Goal: Transaction & Acquisition: Purchase product/service

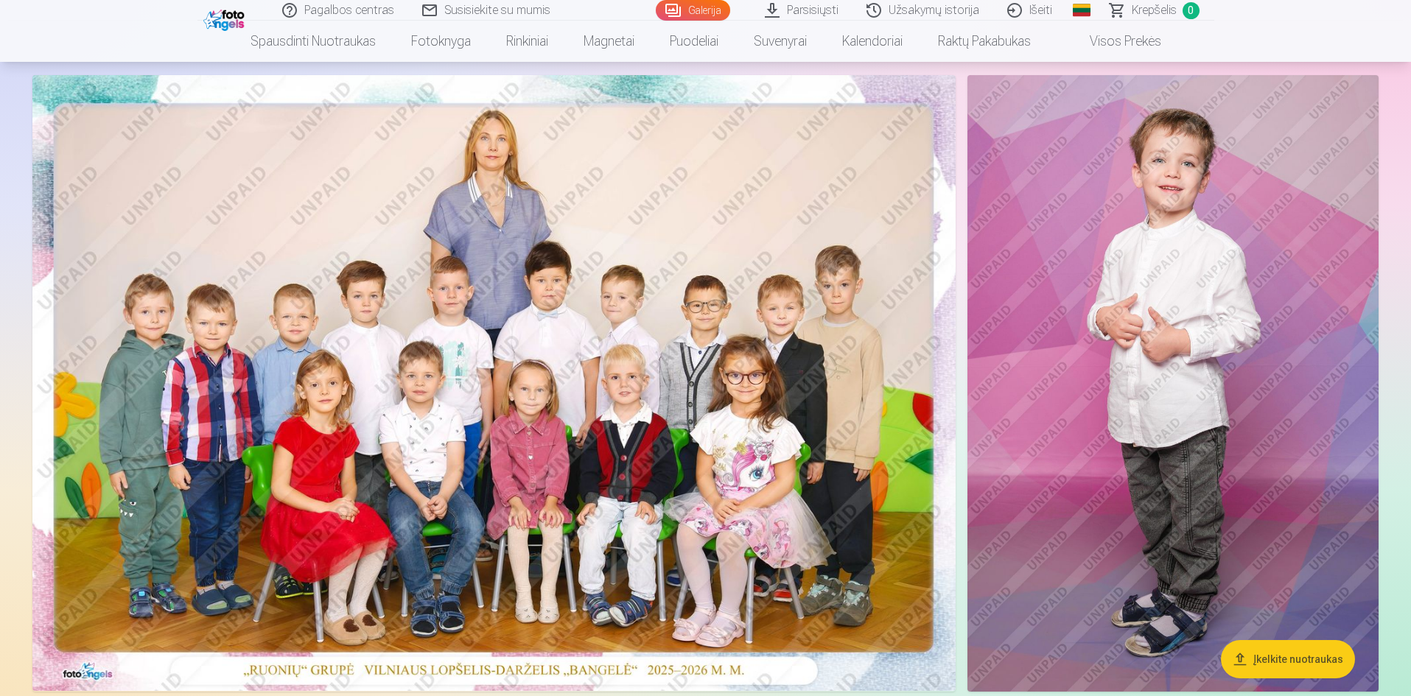
scroll to position [74, 0]
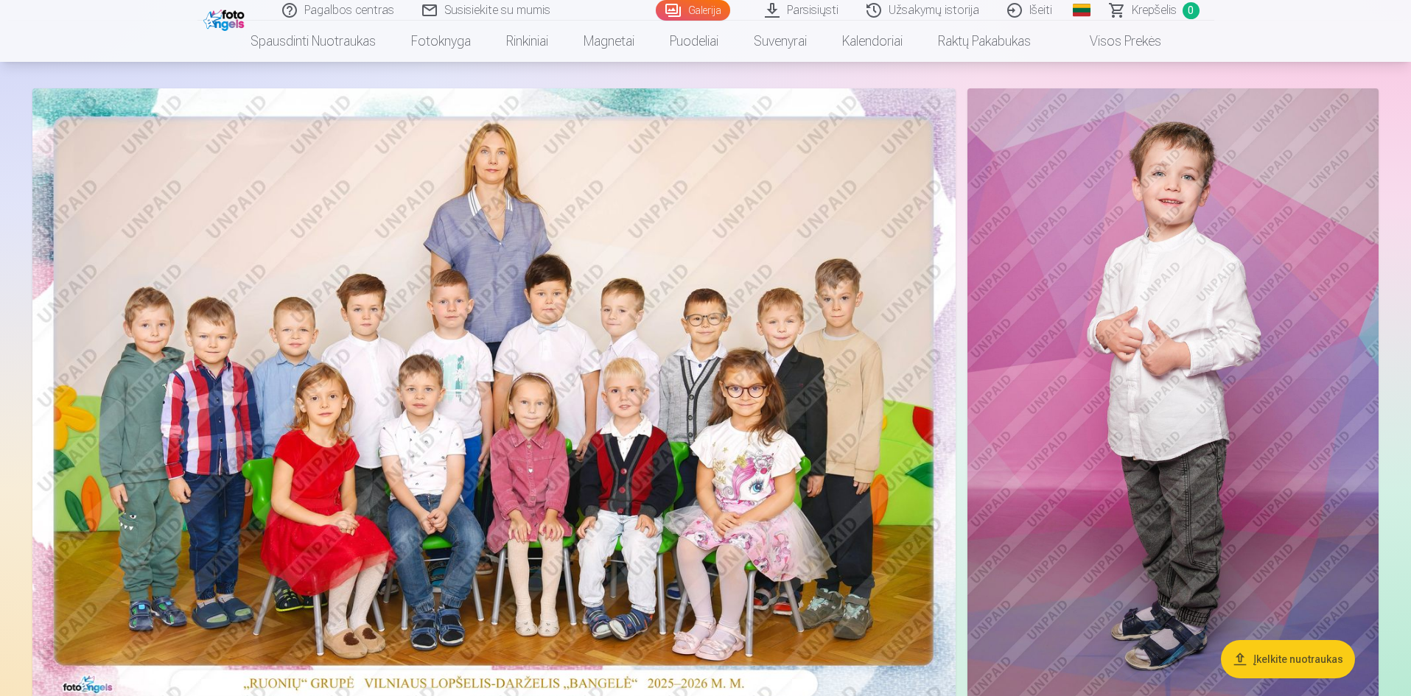
click at [631, 509] on img at bounding box center [493, 396] width 923 height 616
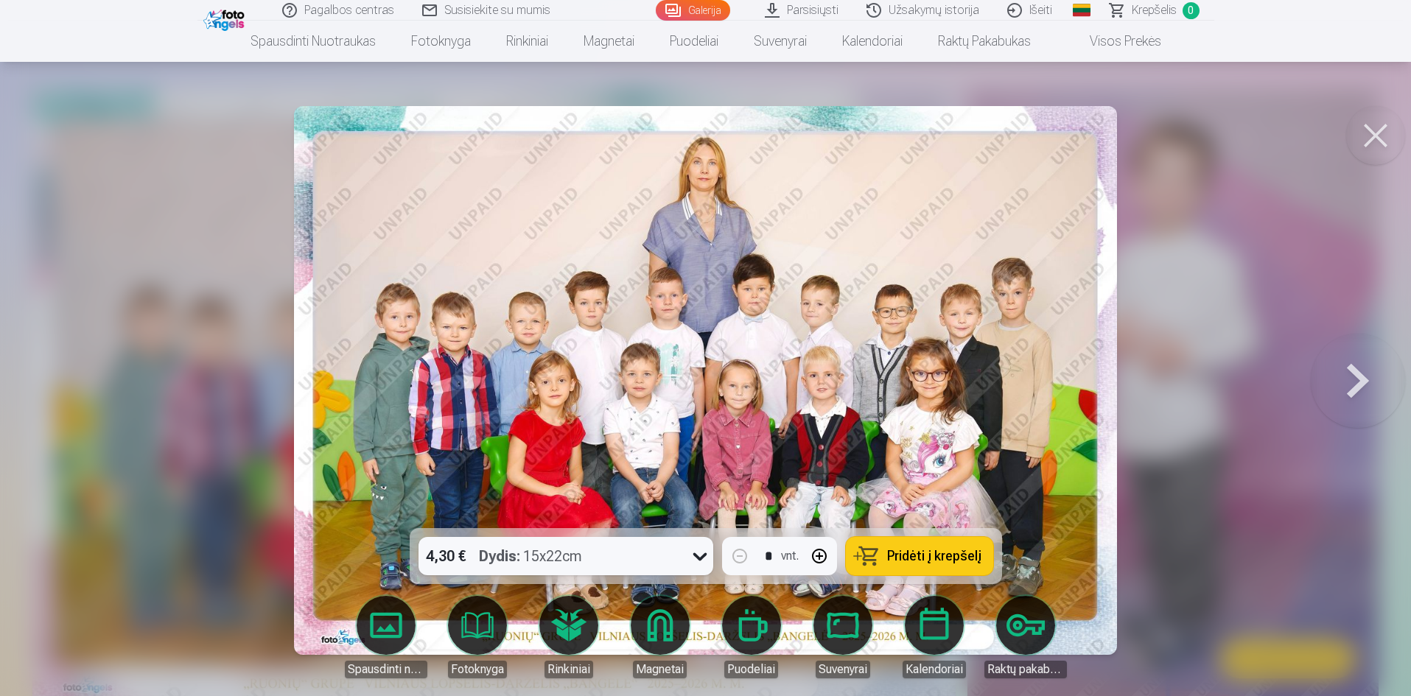
click at [631, 508] on img at bounding box center [705, 380] width 823 height 549
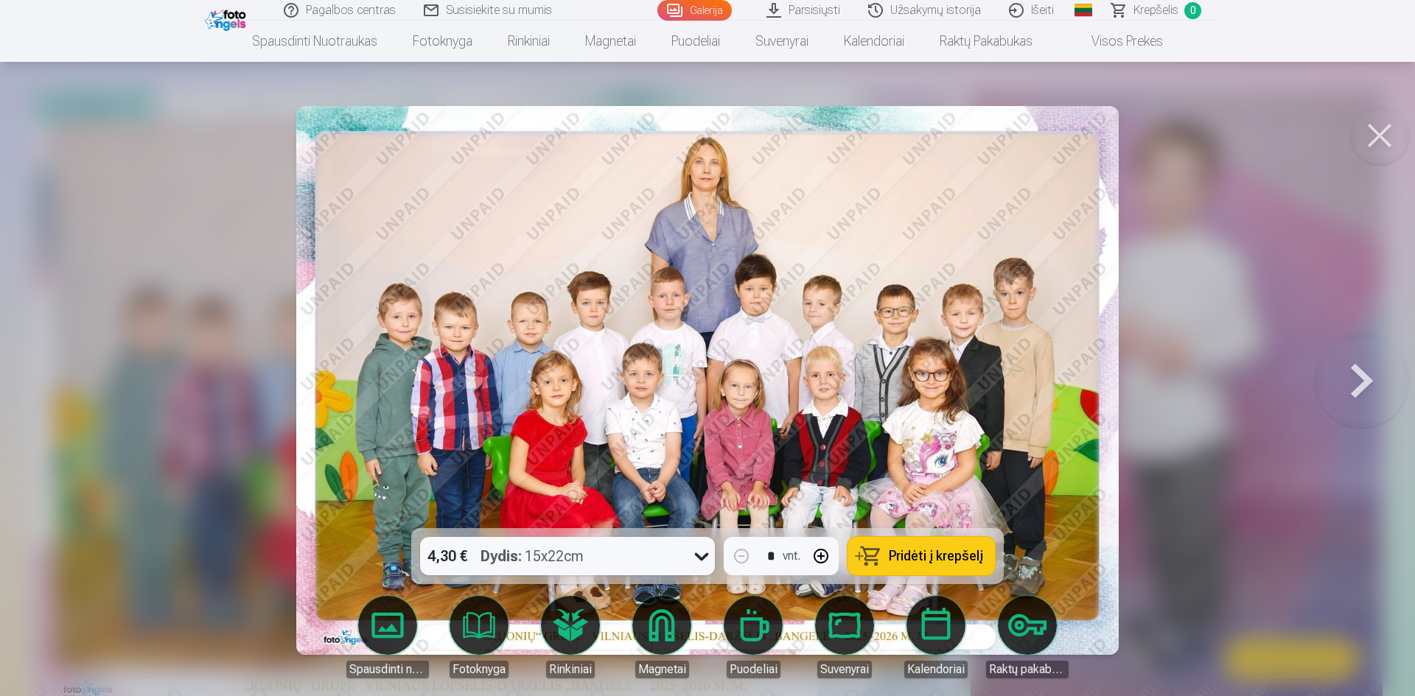
click at [749, 484] on img at bounding box center [707, 380] width 823 height 549
click at [749, 483] on img at bounding box center [707, 380] width 823 height 549
click at [703, 545] on icon at bounding box center [702, 557] width 24 height 24
click at [1375, 133] on button at bounding box center [1379, 135] width 59 height 59
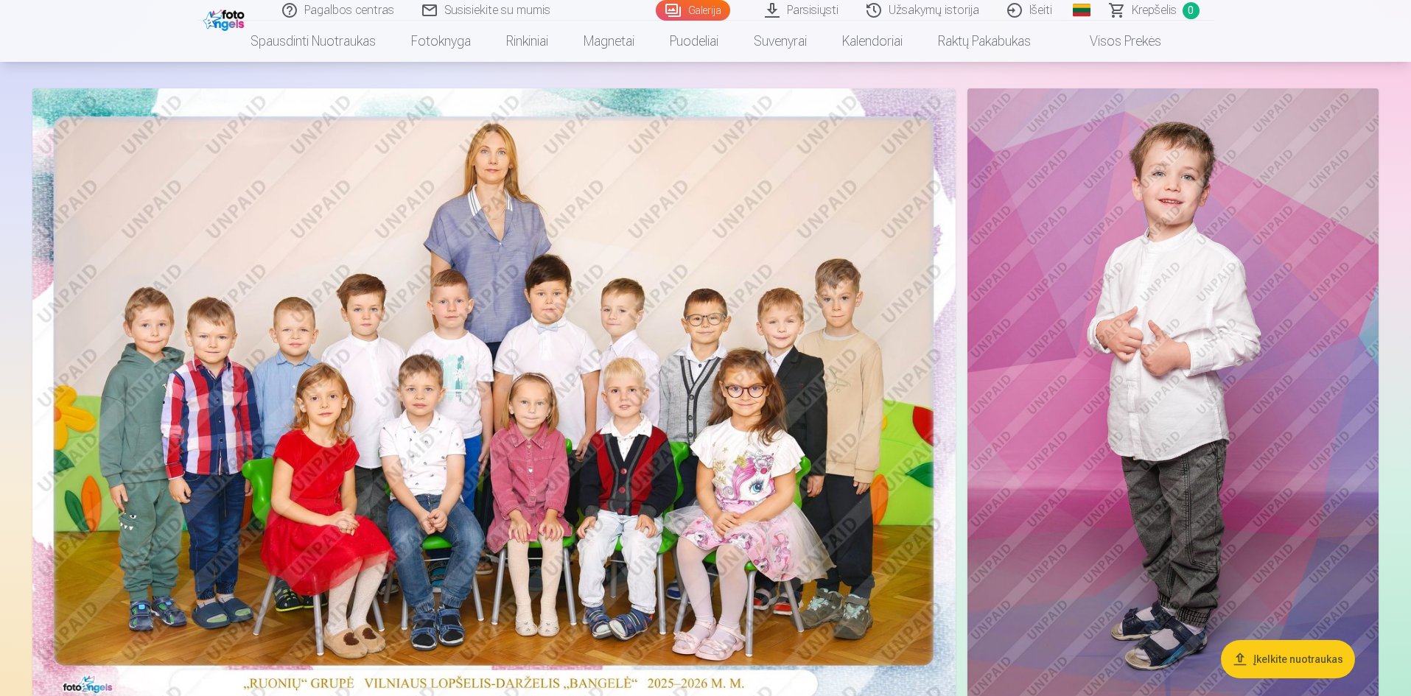
click at [1193, 464] on img at bounding box center [1173, 396] width 411 height 617
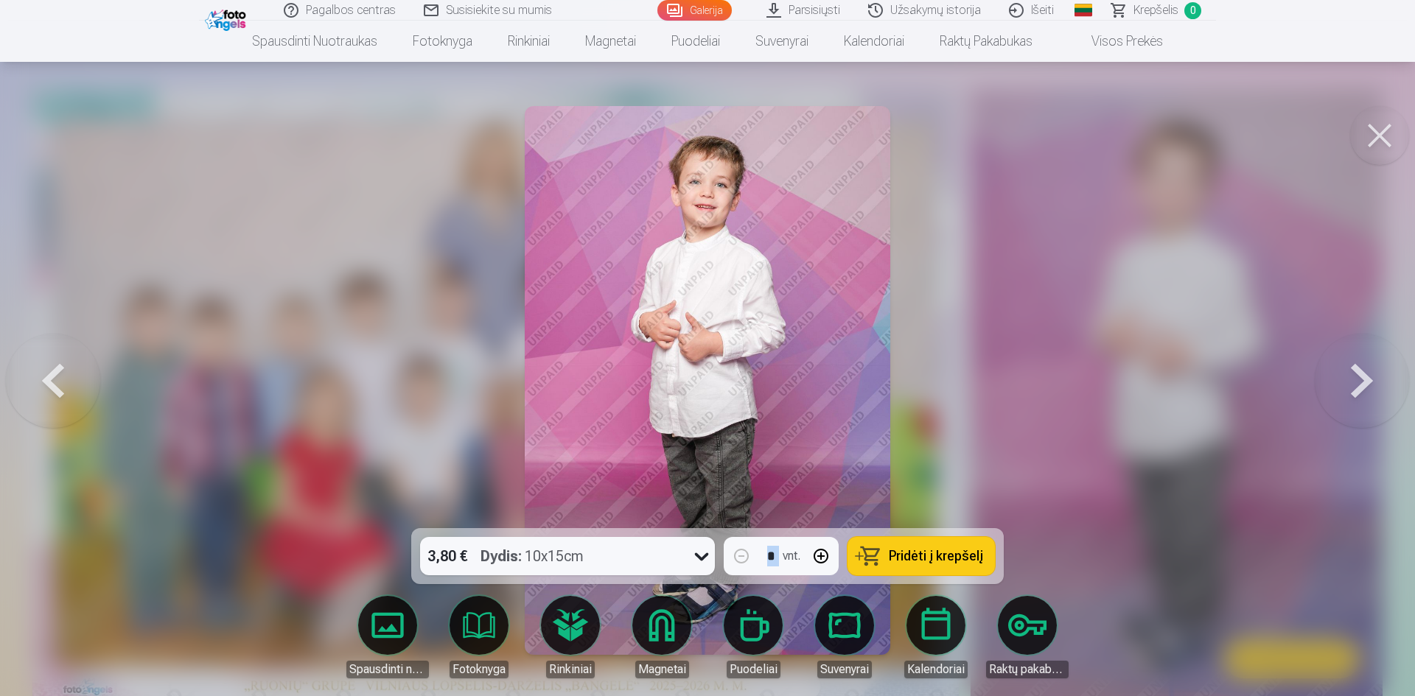
click at [1193, 463] on div at bounding box center [707, 348] width 1415 height 696
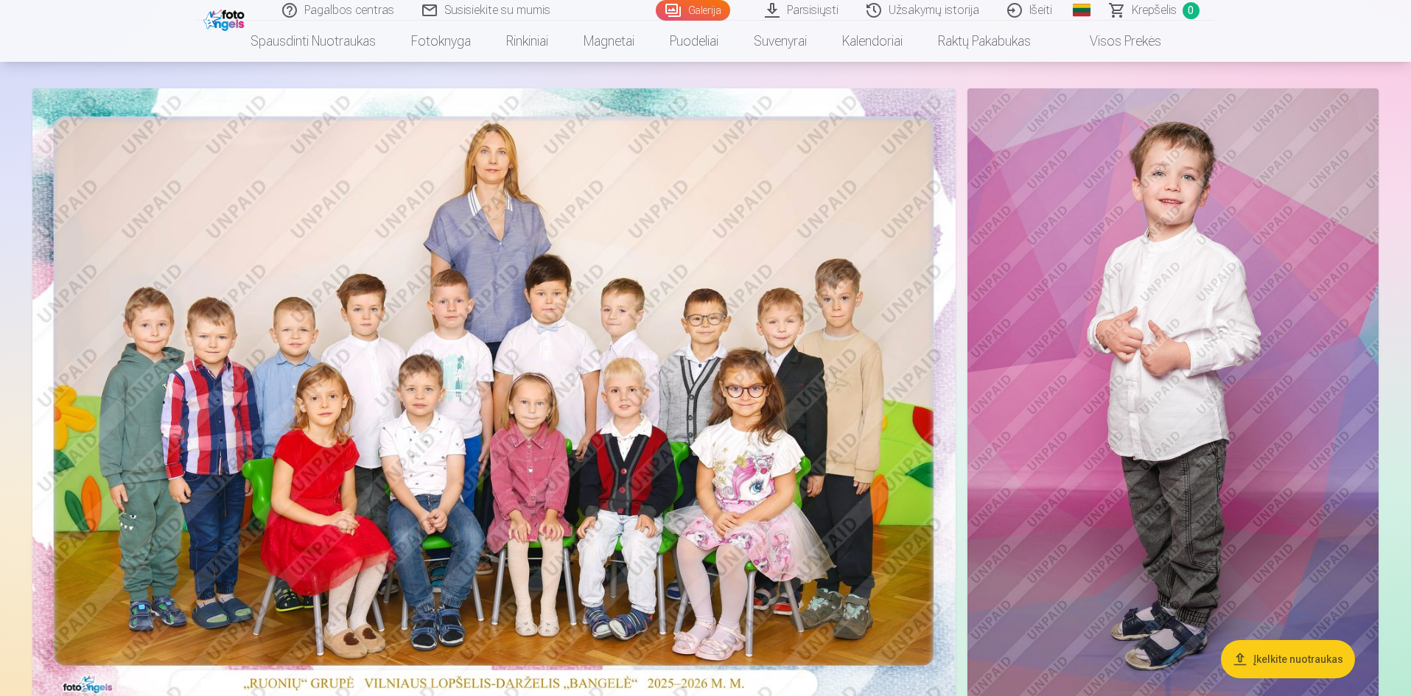
click at [1270, 447] on img at bounding box center [1173, 396] width 411 height 617
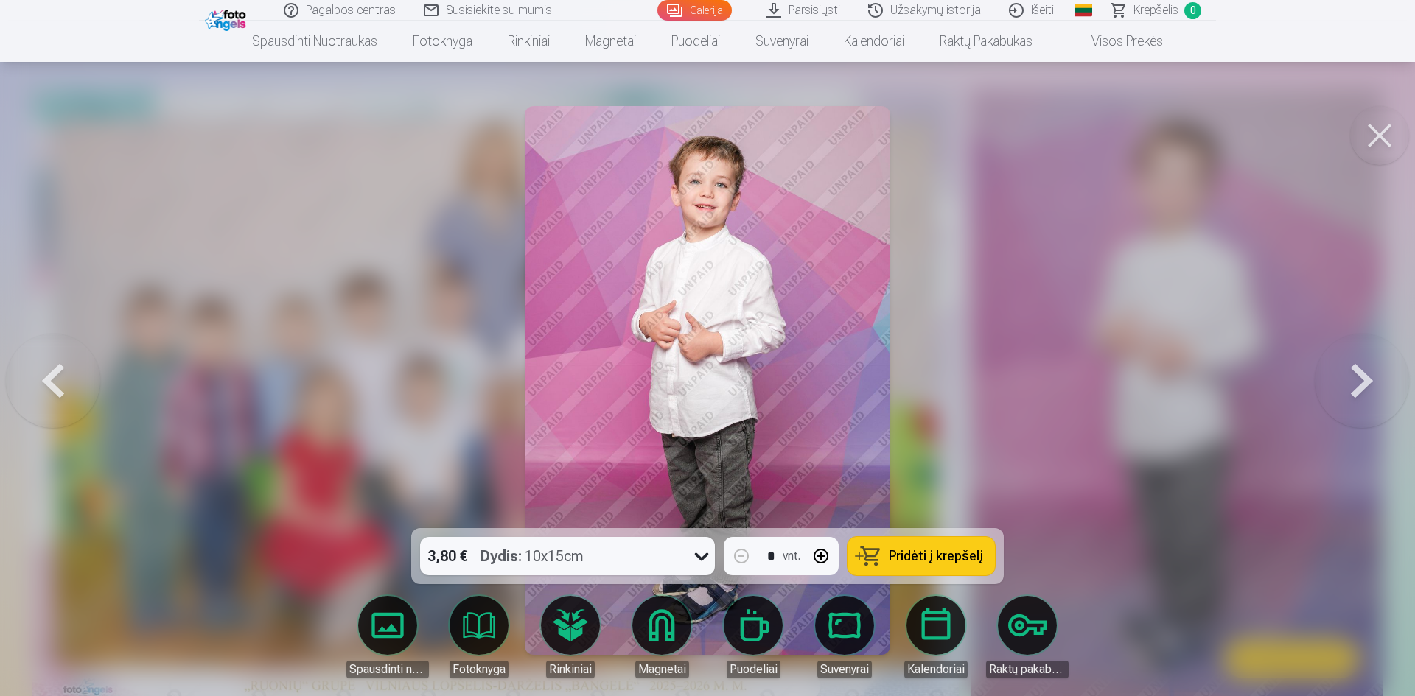
click at [696, 555] on icon at bounding box center [702, 557] width 24 height 24
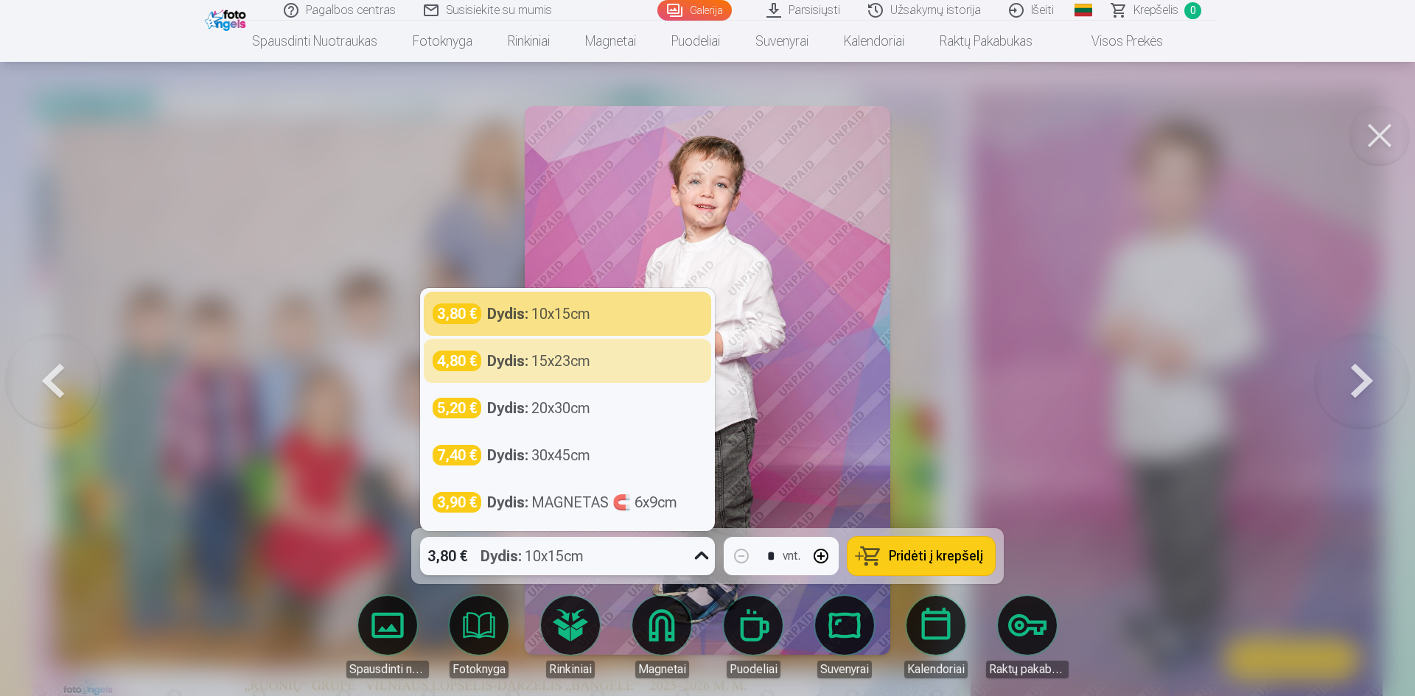
click at [1374, 139] on button at bounding box center [1379, 135] width 59 height 59
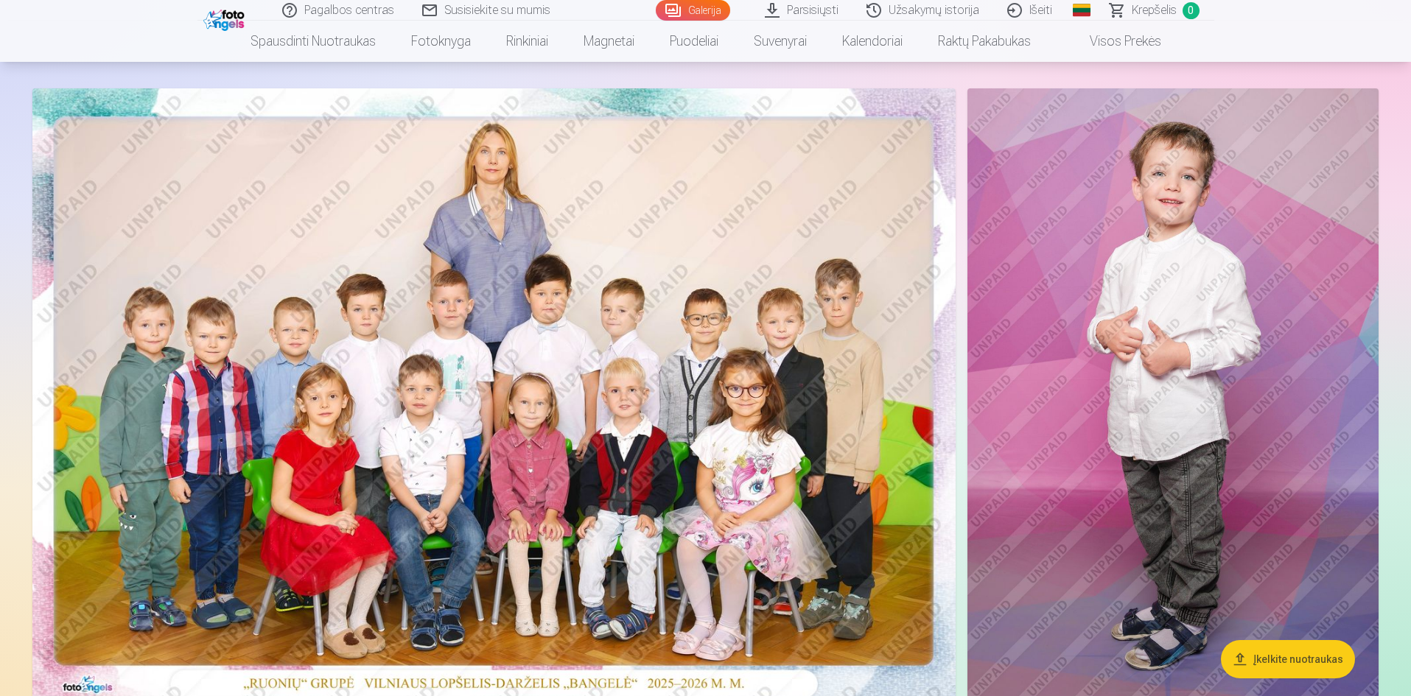
click at [529, 449] on img at bounding box center [493, 396] width 923 height 616
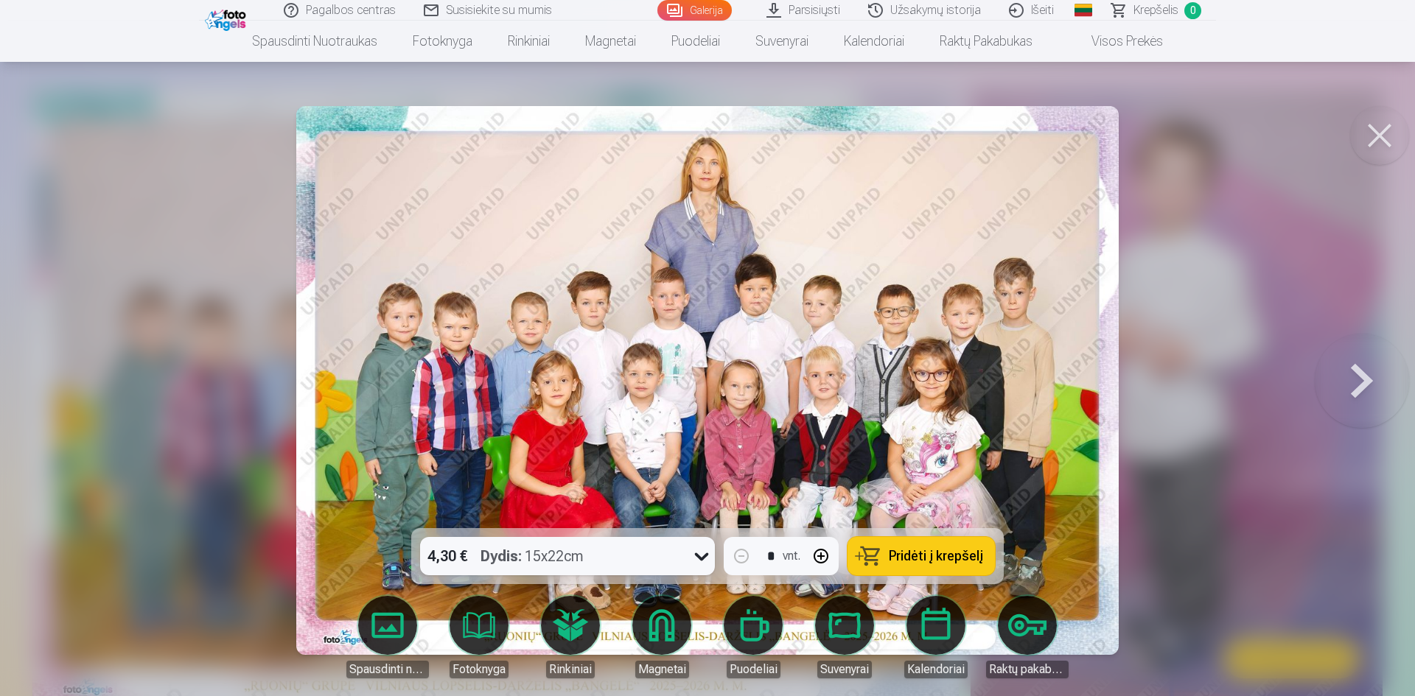
click at [697, 559] on icon at bounding box center [702, 557] width 24 height 24
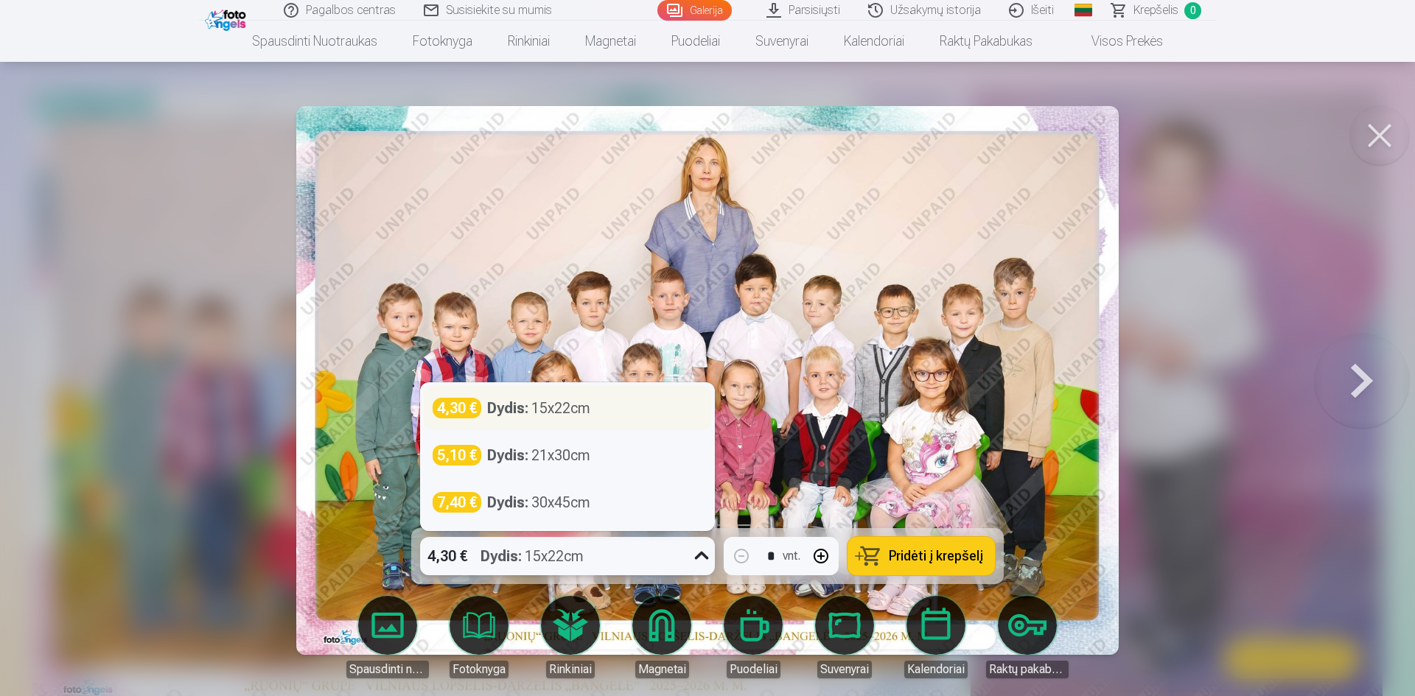
click at [623, 405] on div "4,30 € Dydis : 15x22cm" at bounding box center [568, 408] width 270 height 21
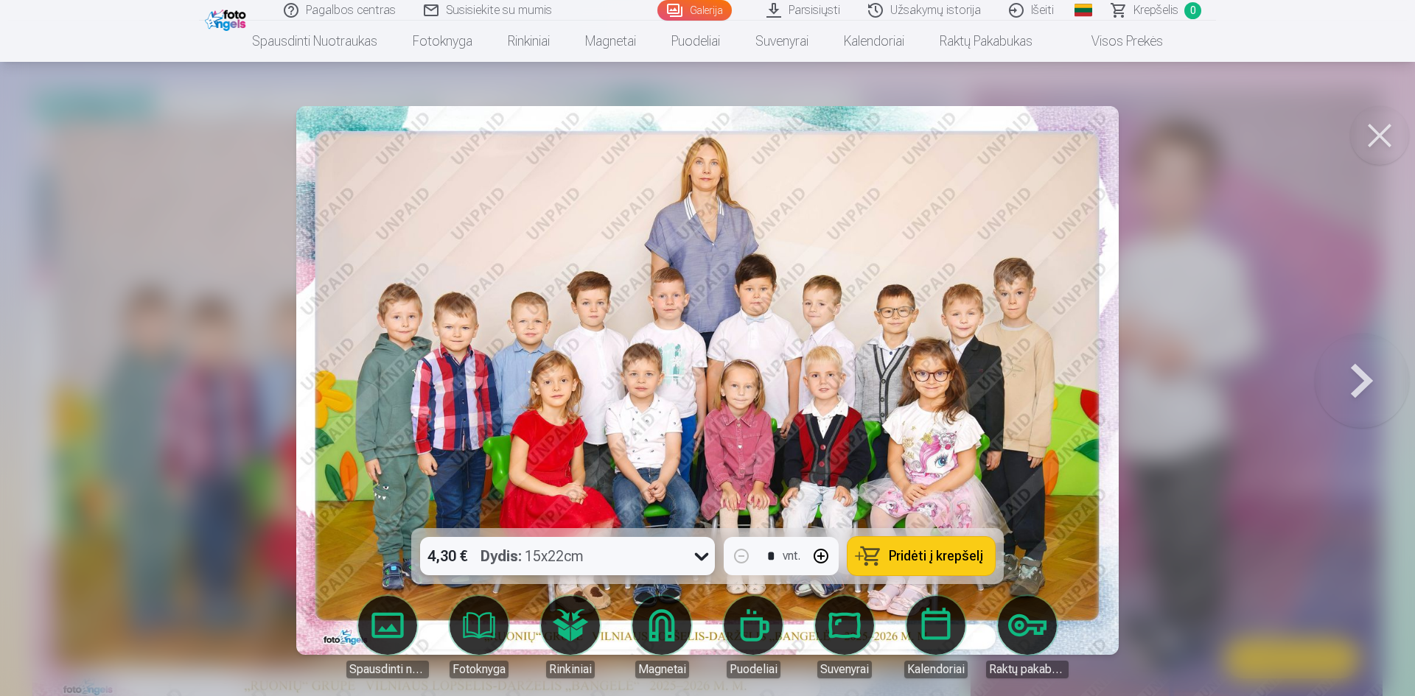
click at [702, 558] on icon at bounding box center [702, 557] width 24 height 24
click at [940, 559] on span "Pridėti į krepšelį" at bounding box center [936, 556] width 94 height 13
click at [1374, 388] on button at bounding box center [1362, 381] width 94 height 266
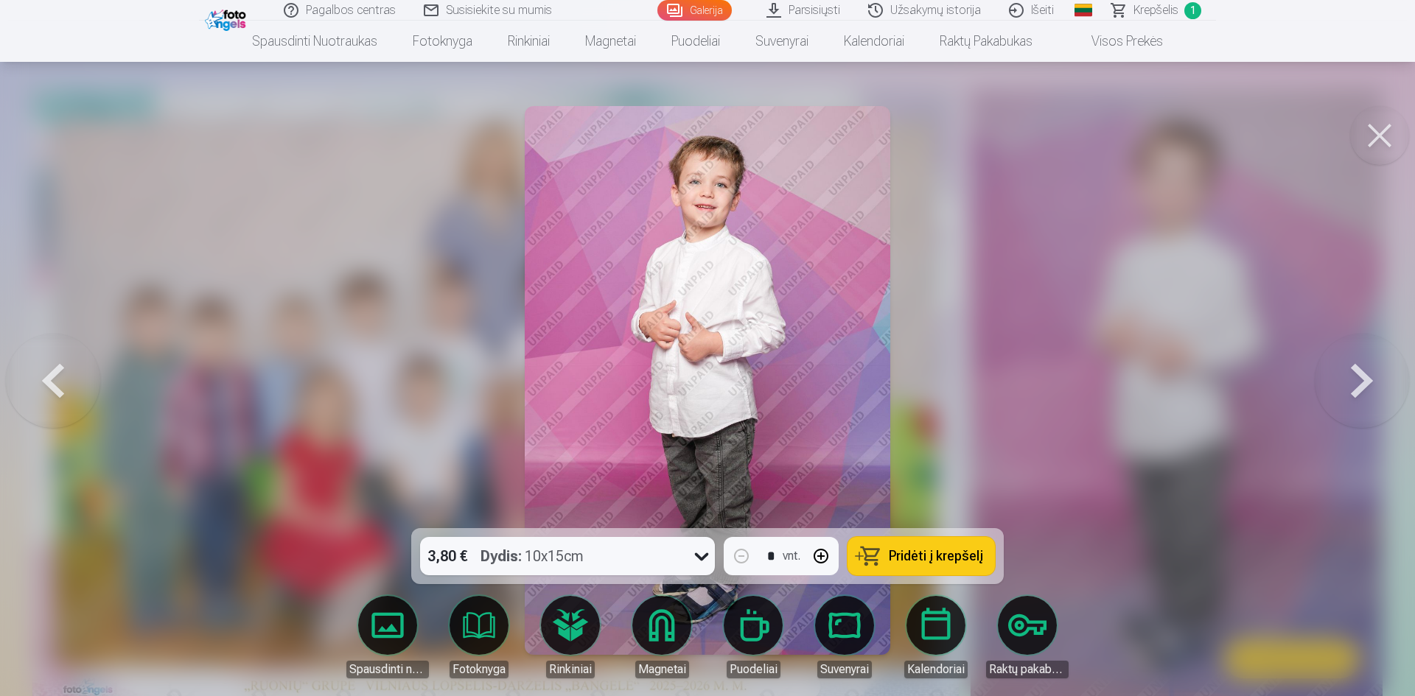
click at [1379, 153] on button at bounding box center [1379, 135] width 59 height 59
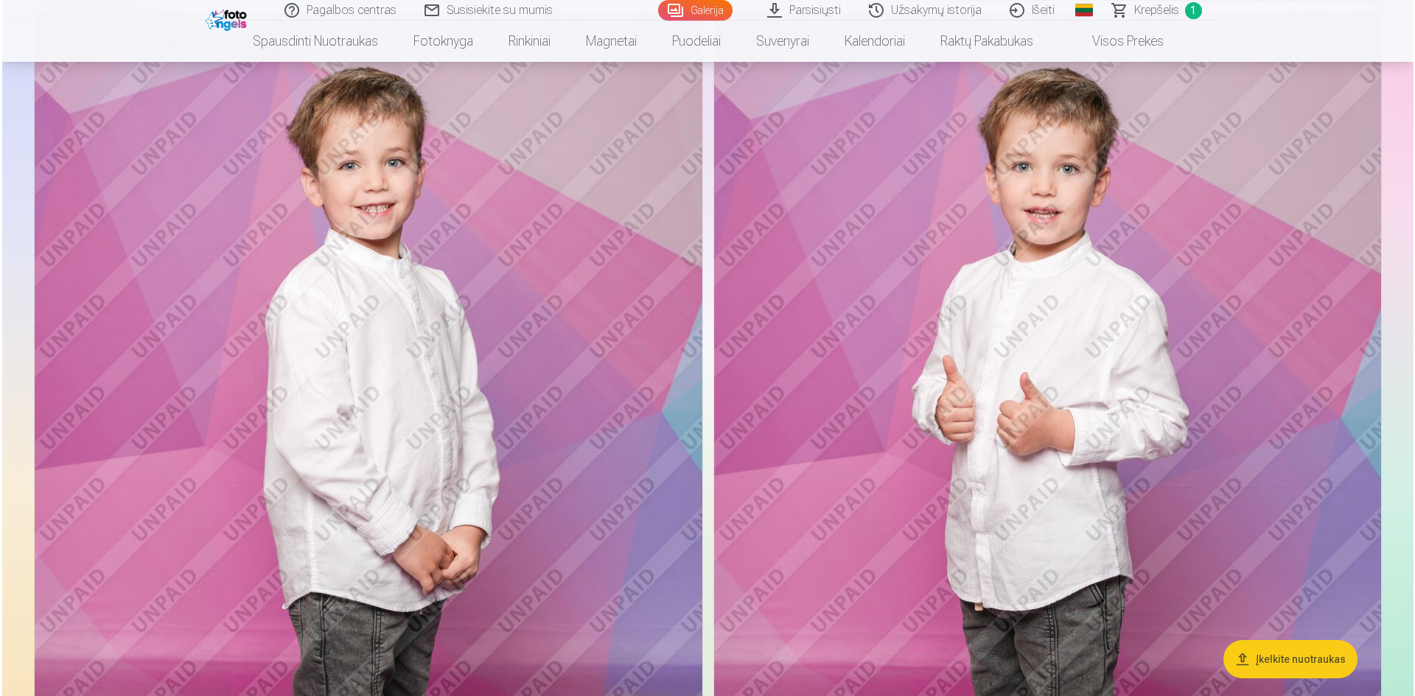
scroll to position [958, 0]
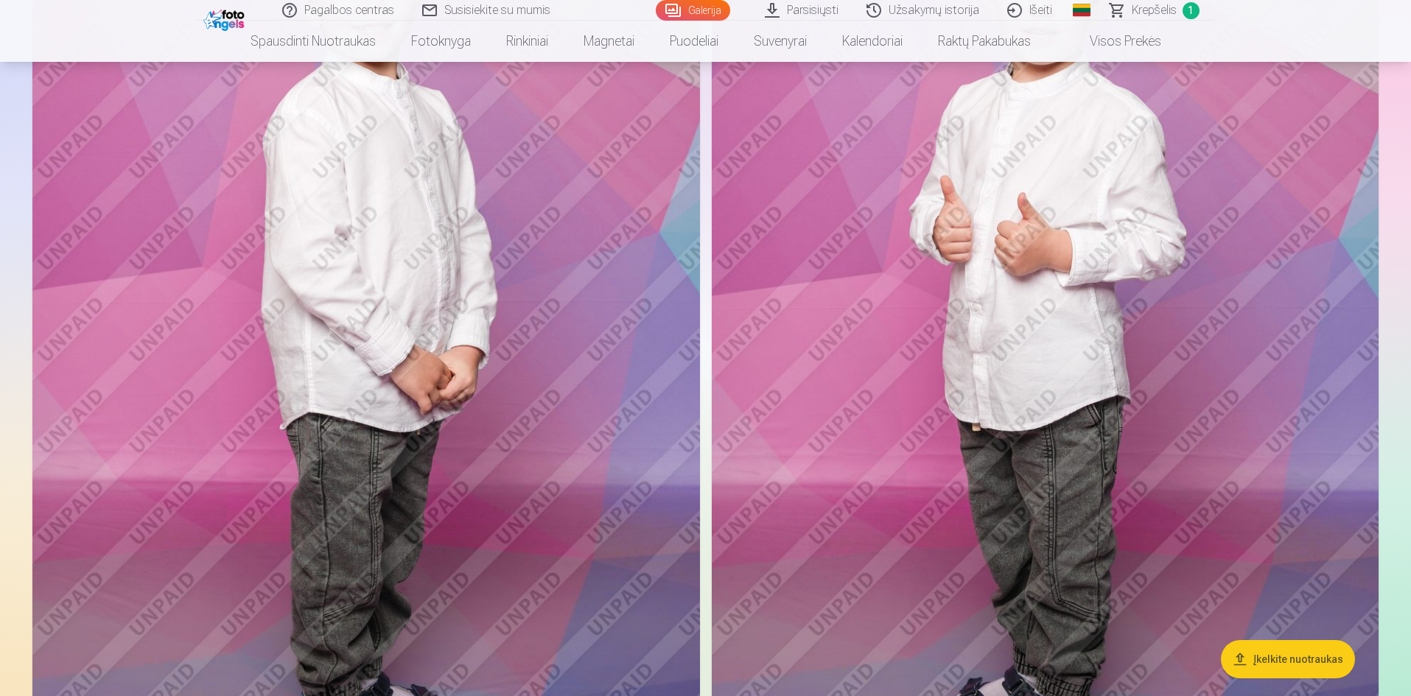
click at [422, 387] on img at bounding box center [366, 333] width 668 height 1001
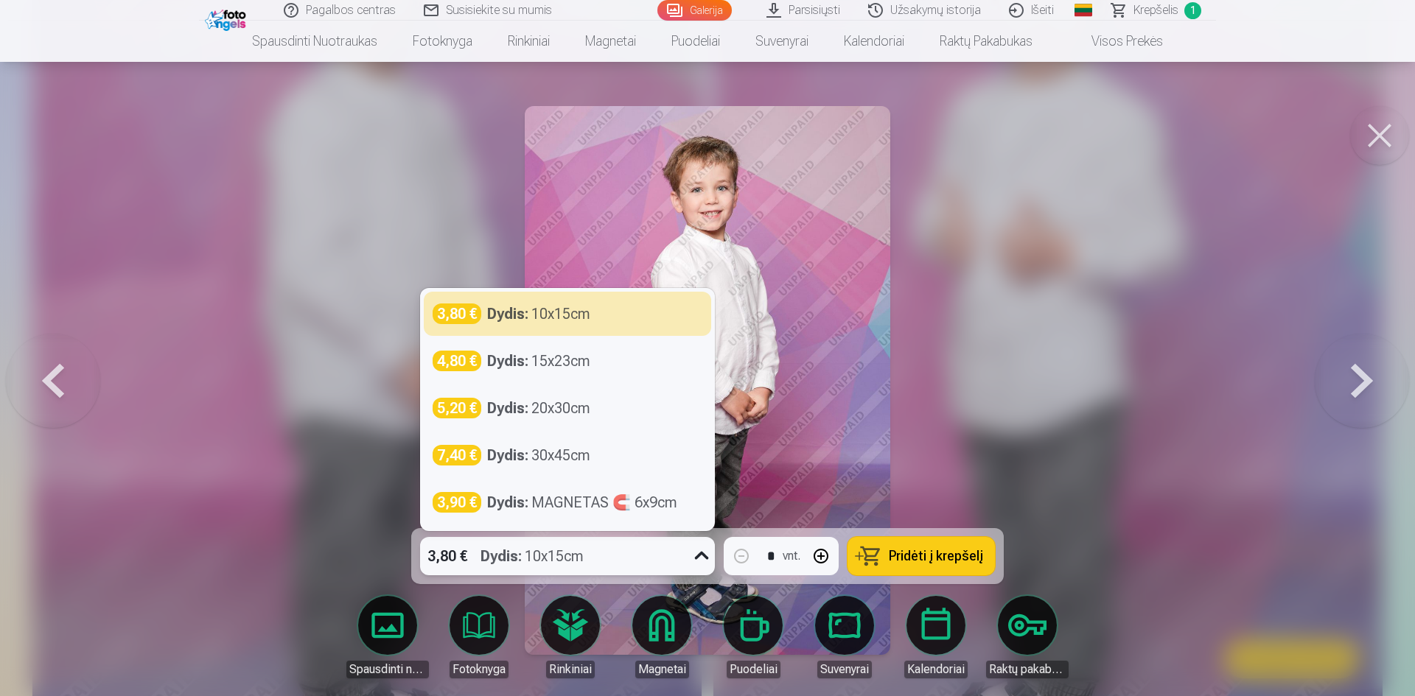
click at [702, 554] on icon at bounding box center [702, 557] width 24 height 24
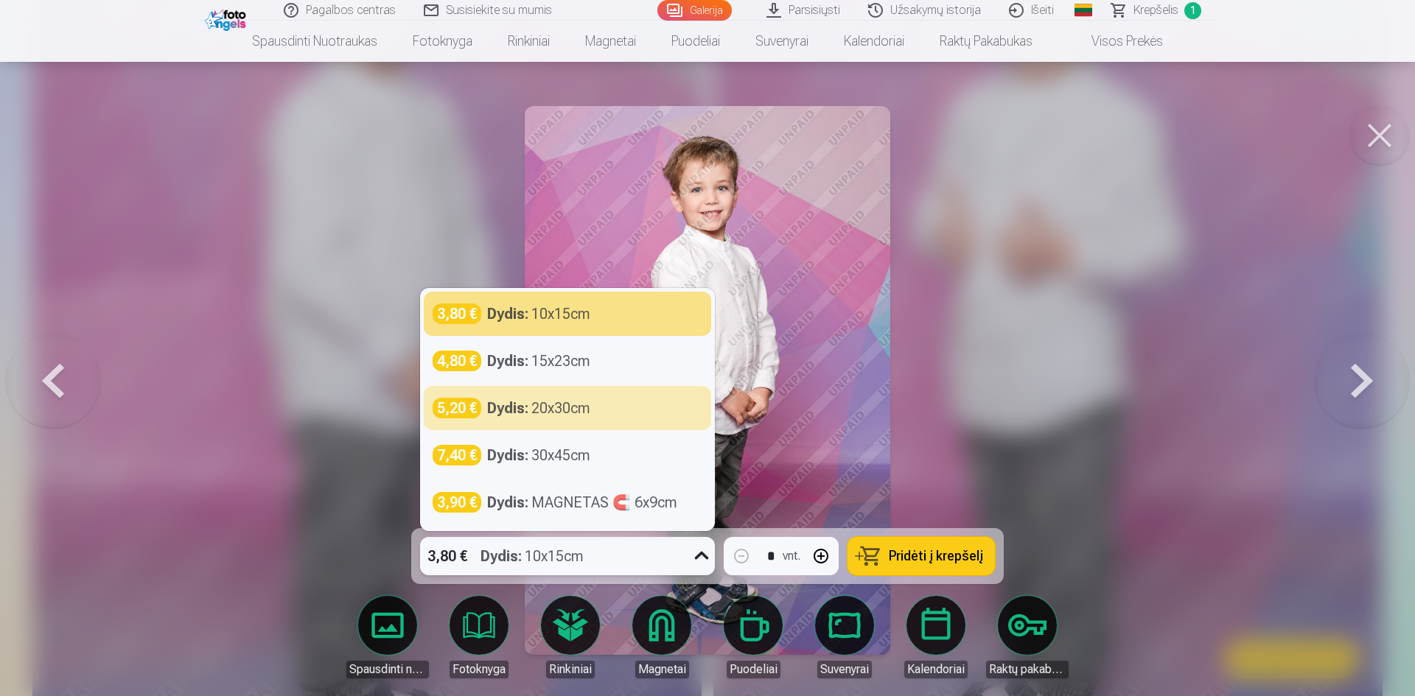
click at [1166, 371] on div at bounding box center [707, 348] width 1415 height 696
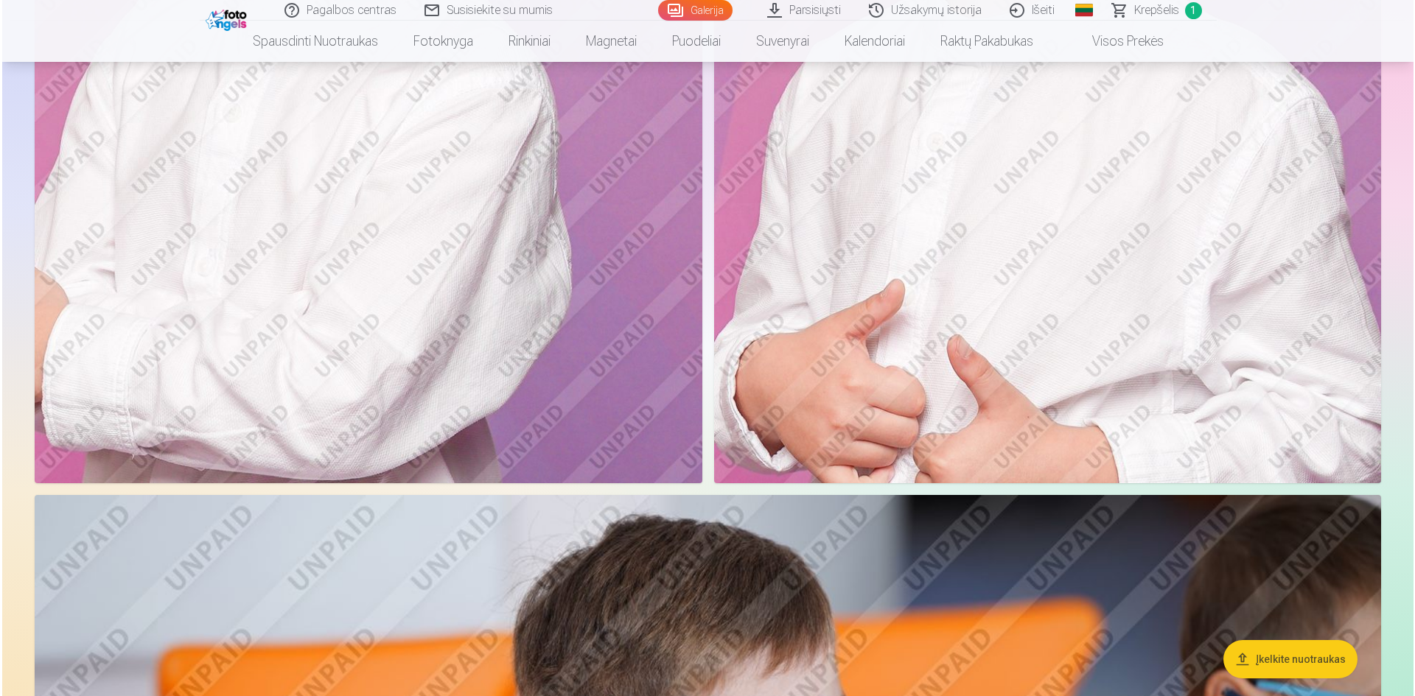
scroll to position [3020, 0]
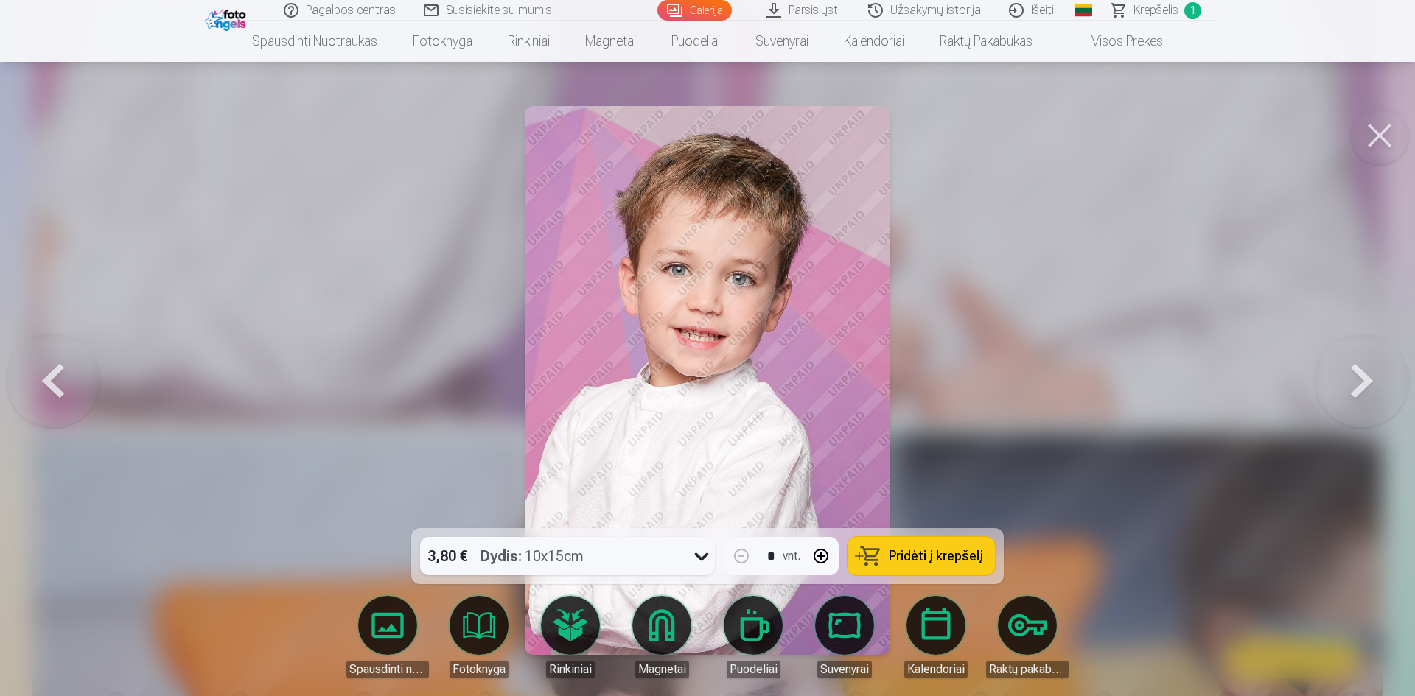
click at [696, 551] on icon at bounding box center [702, 557] width 24 height 24
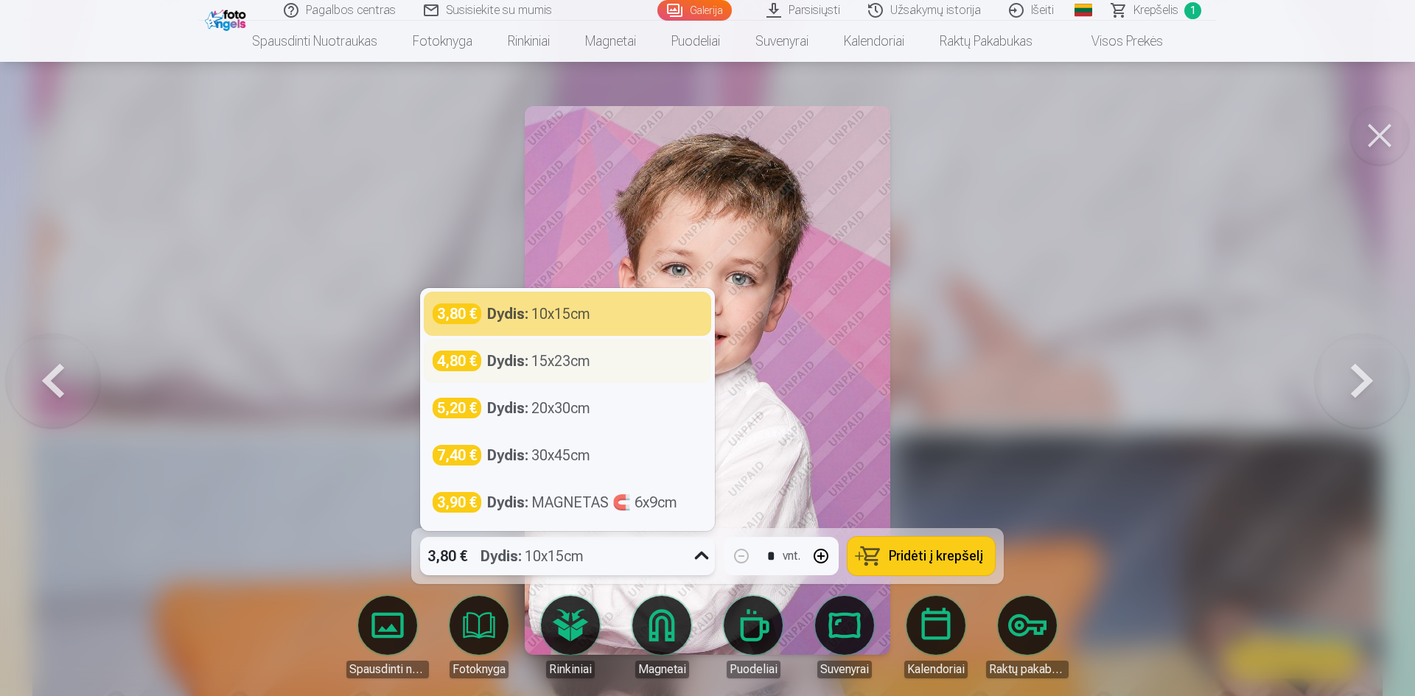
click at [564, 363] on div "Dydis : 15x23cm" at bounding box center [538, 361] width 103 height 21
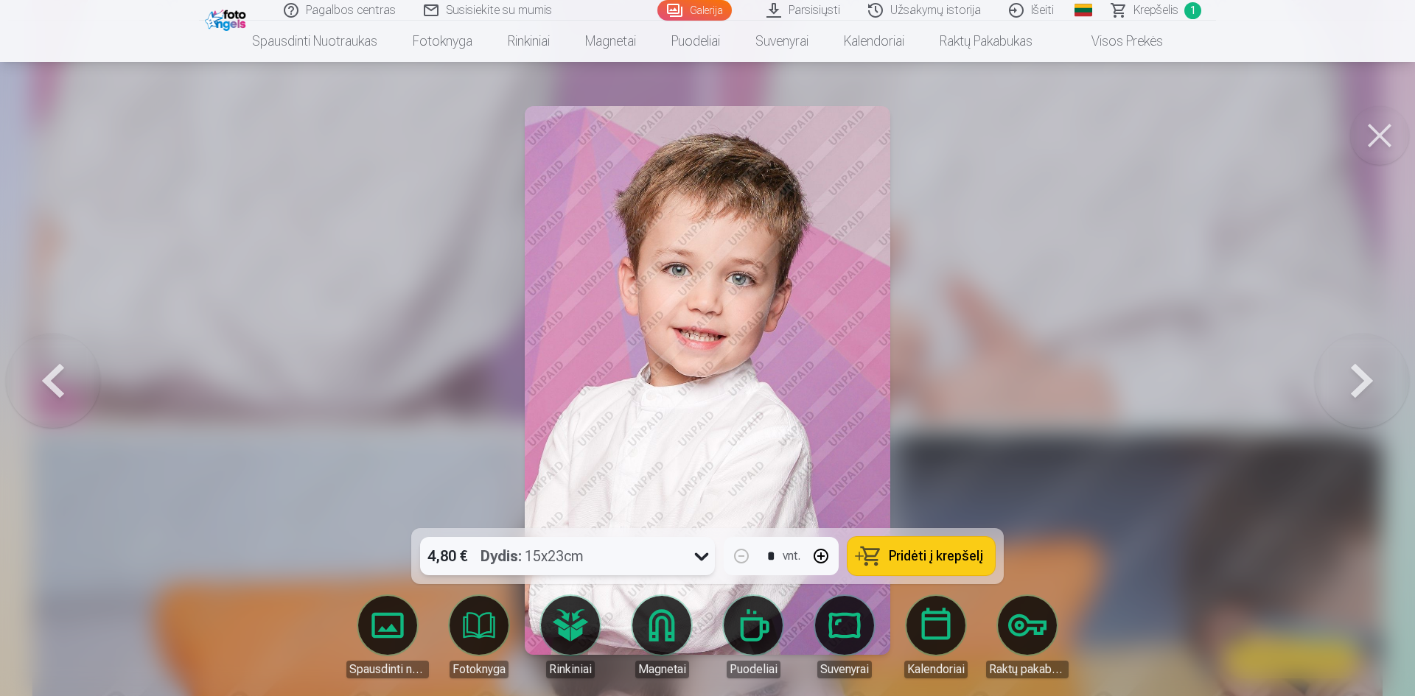
click at [950, 566] on button "Pridėti į krepšelį" at bounding box center [920, 556] width 147 height 38
click at [1372, 143] on button at bounding box center [1379, 135] width 59 height 59
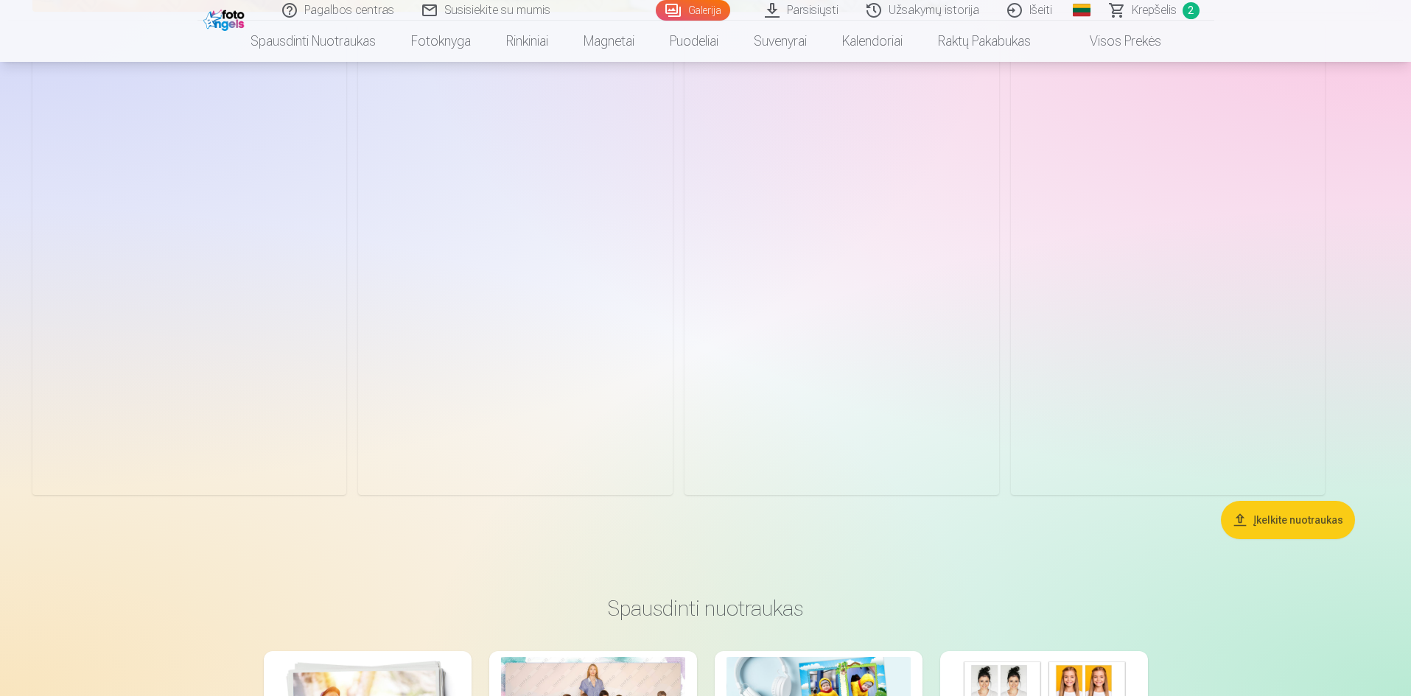
scroll to position [11487, 0]
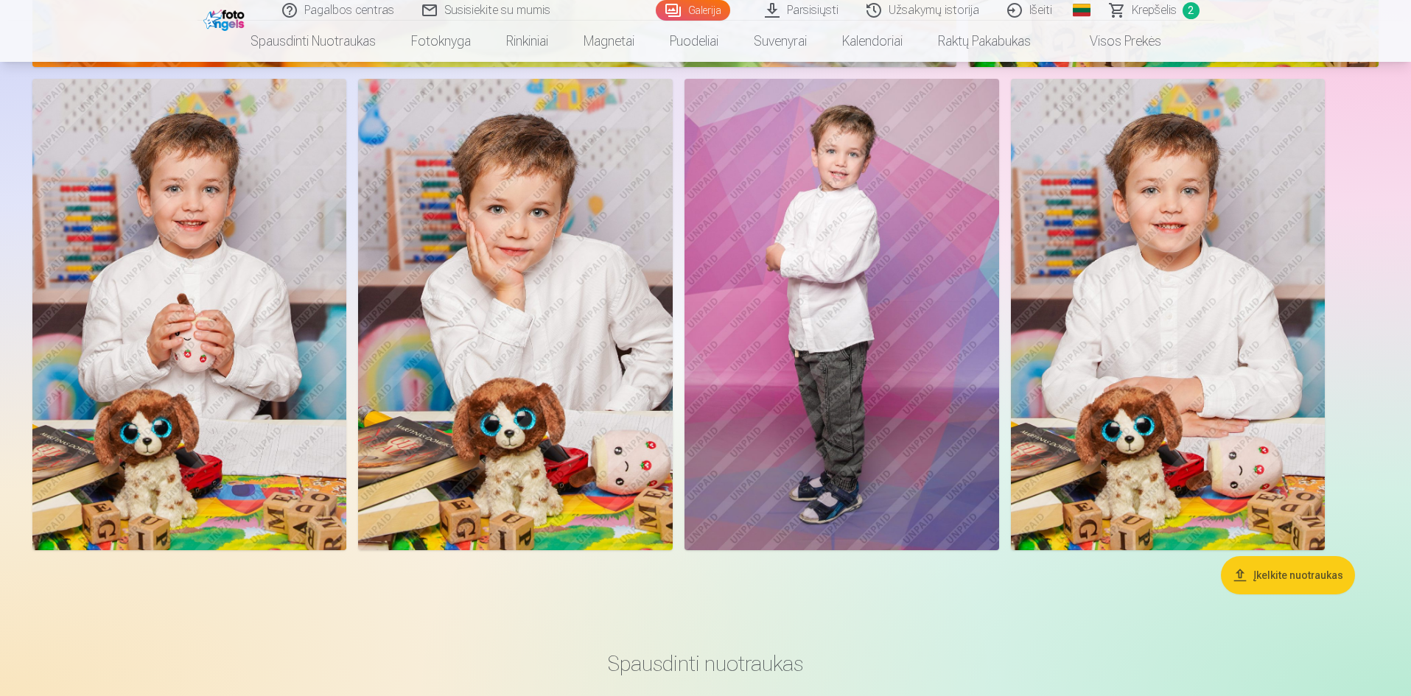
click at [553, 318] on img at bounding box center [515, 315] width 315 height 472
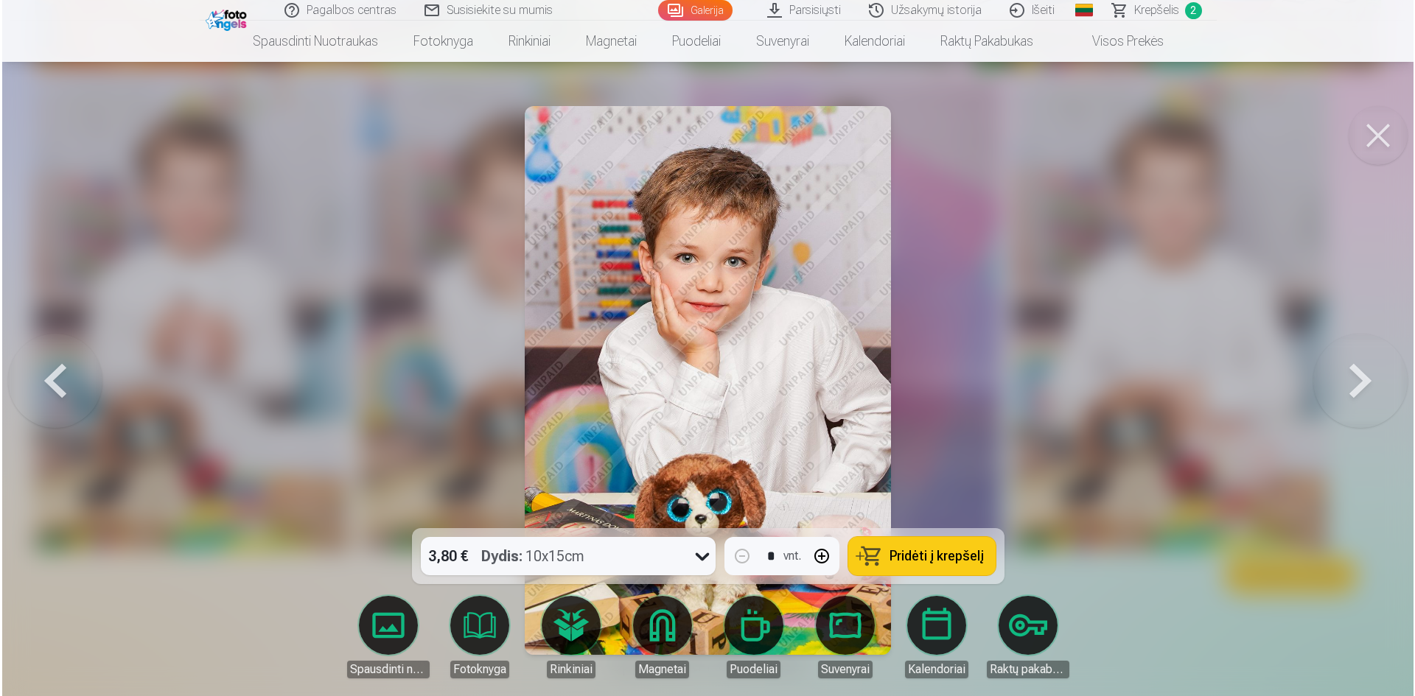
scroll to position [11517, 0]
click at [699, 562] on icon at bounding box center [702, 557] width 24 height 24
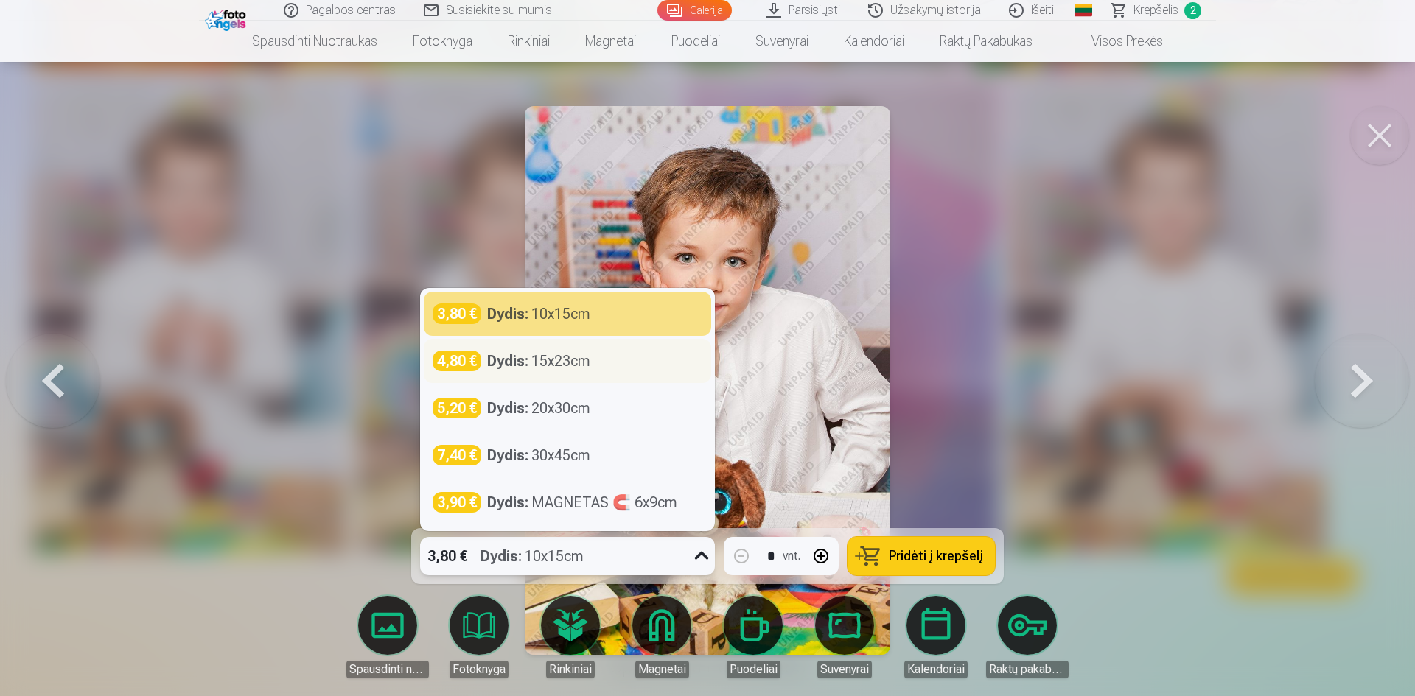
click at [562, 367] on div "Dydis : 15x23cm" at bounding box center [538, 361] width 103 height 21
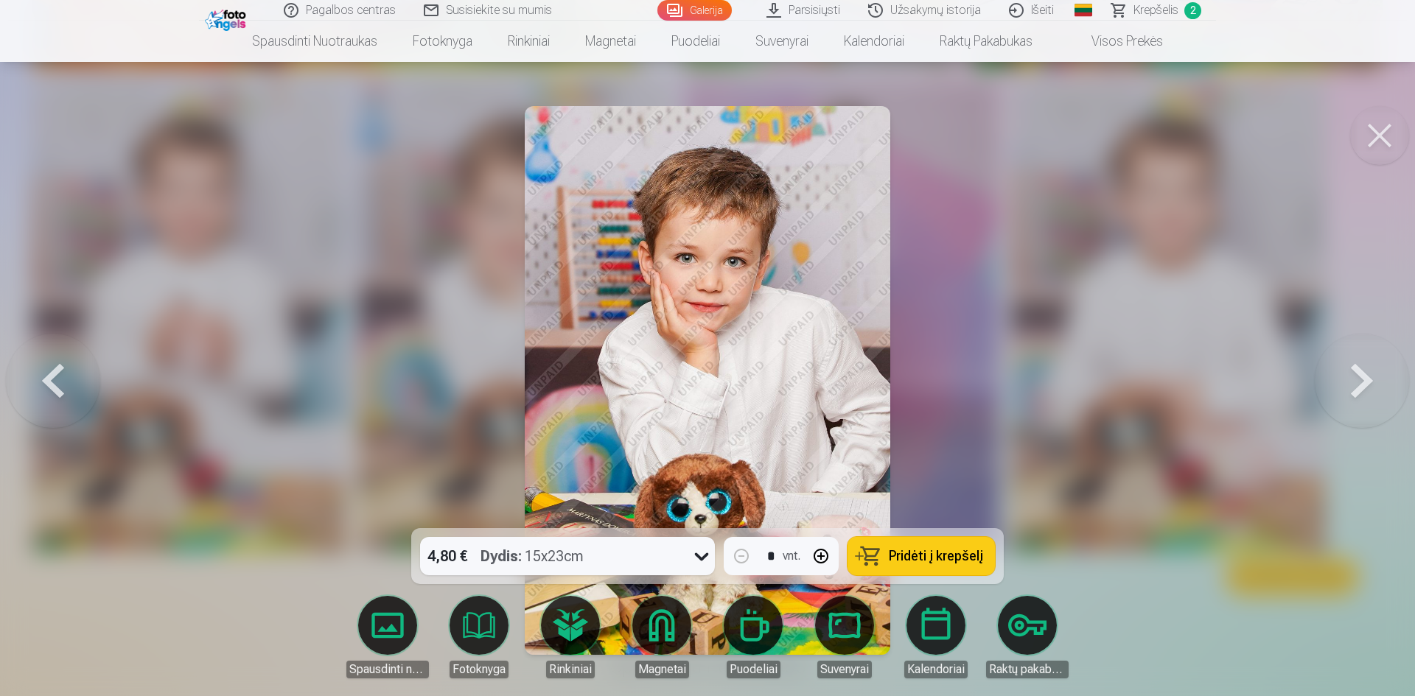
click at [826, 556] on button "button" at bounding box center [820, 556] width 35 height 35
click at [895, 563] on span "Pridėti į krepšelį" at bounding box center [936, 556] width 94 height 13
type input "*"
click at [1380, 139] on button at bounding box center [1379, 135] width 59 height 59
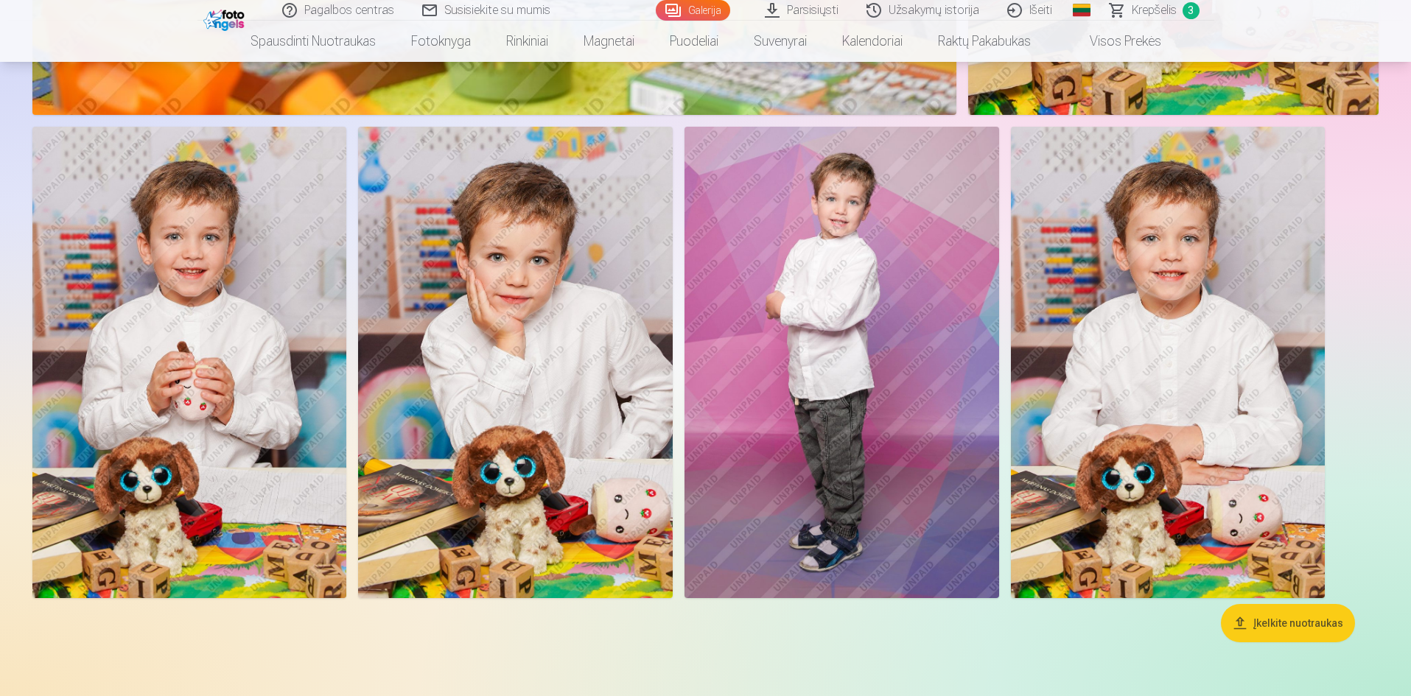
scroll to position [11413, 0]
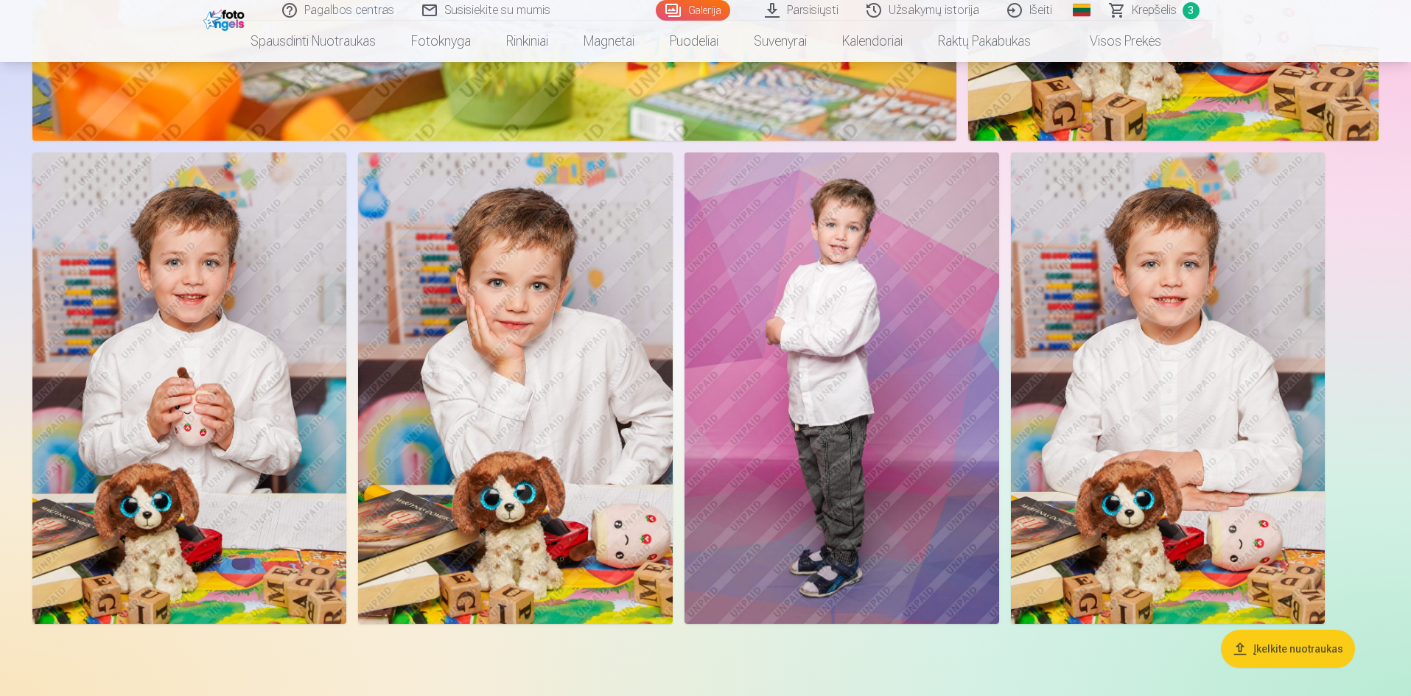
click at [1142, 439] on img at bounding box center [1168, 389] width 315 height 472
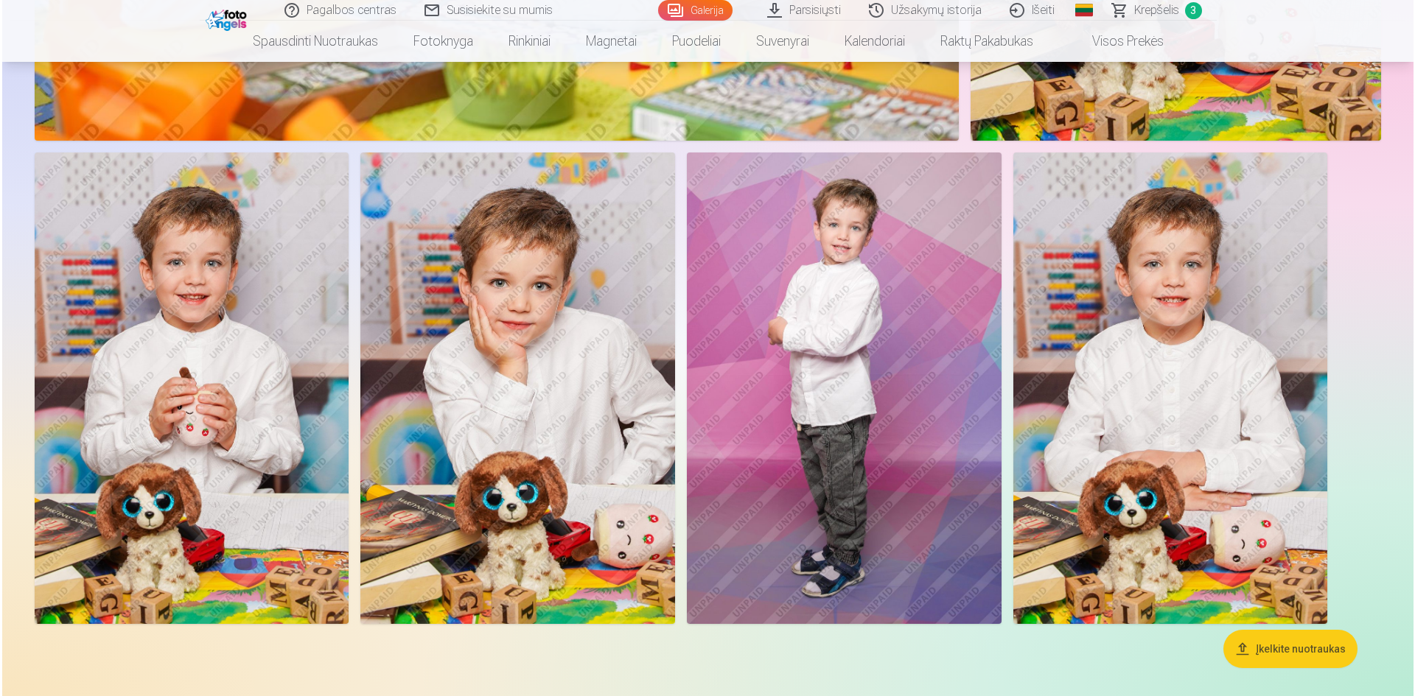
scroll to position [11443, 0]
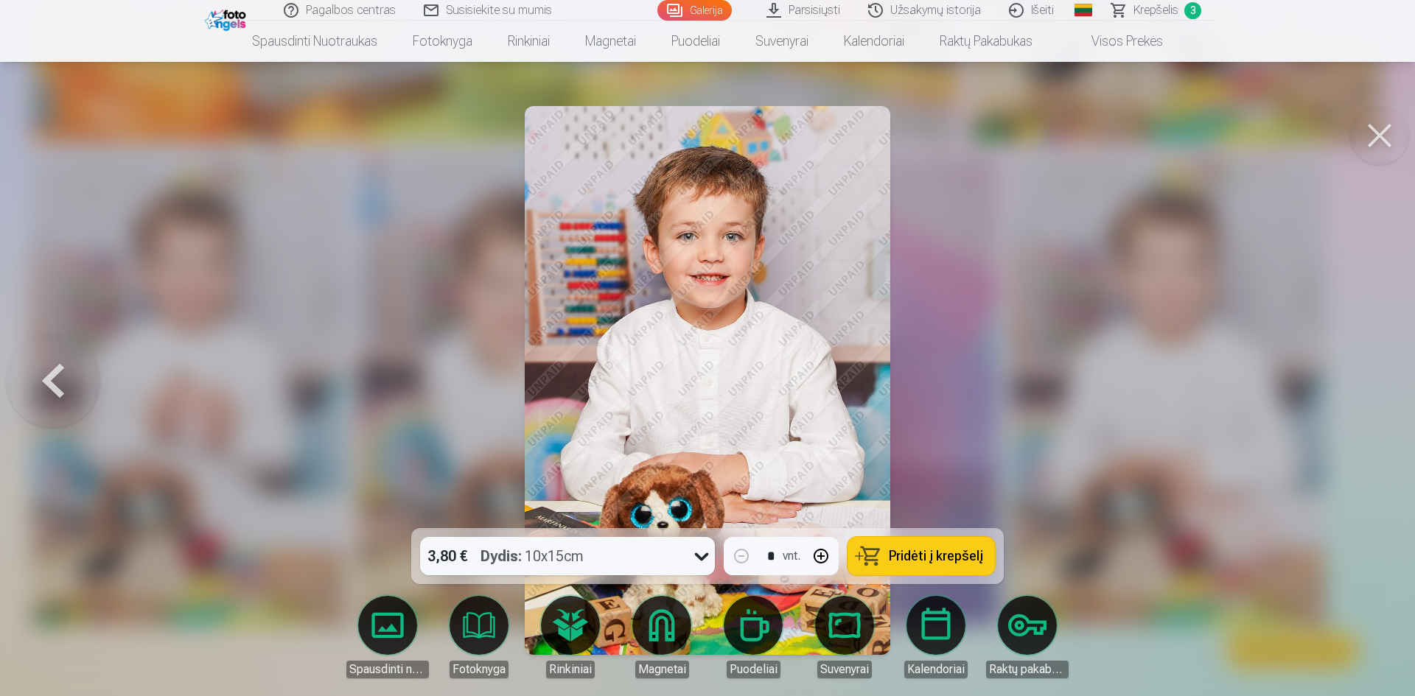
click at [1385, 135] on button at bounding box center [1379, 135] width 59 height 59
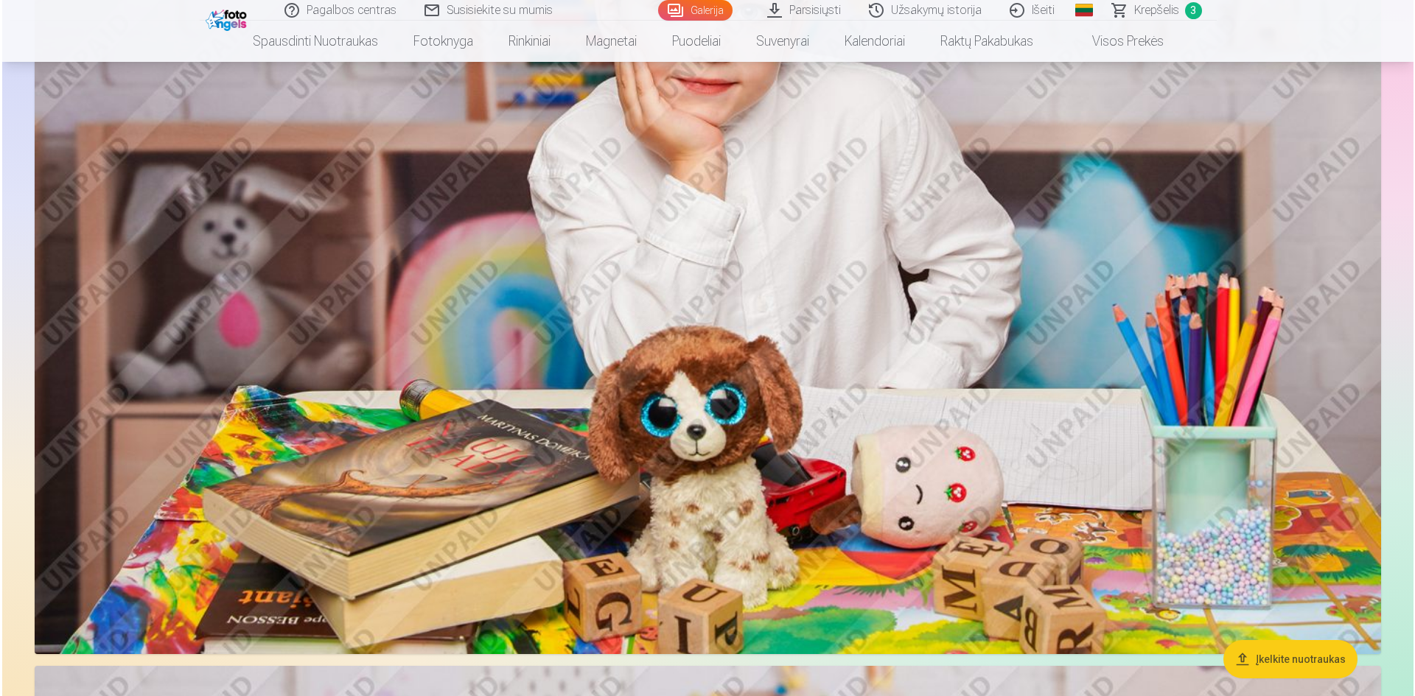
scroll to position [7508, 0]
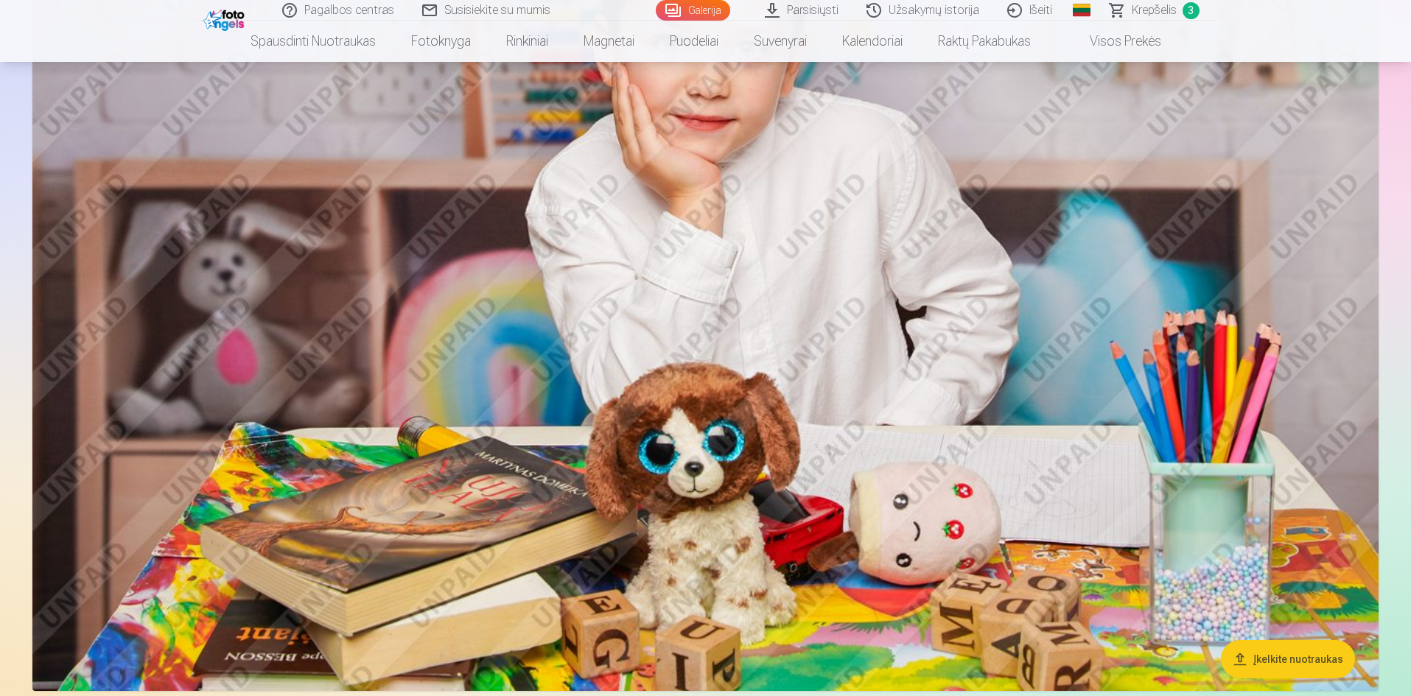
click at [940, 354] on img at bounding box center [705, 243] width 1346 height 898
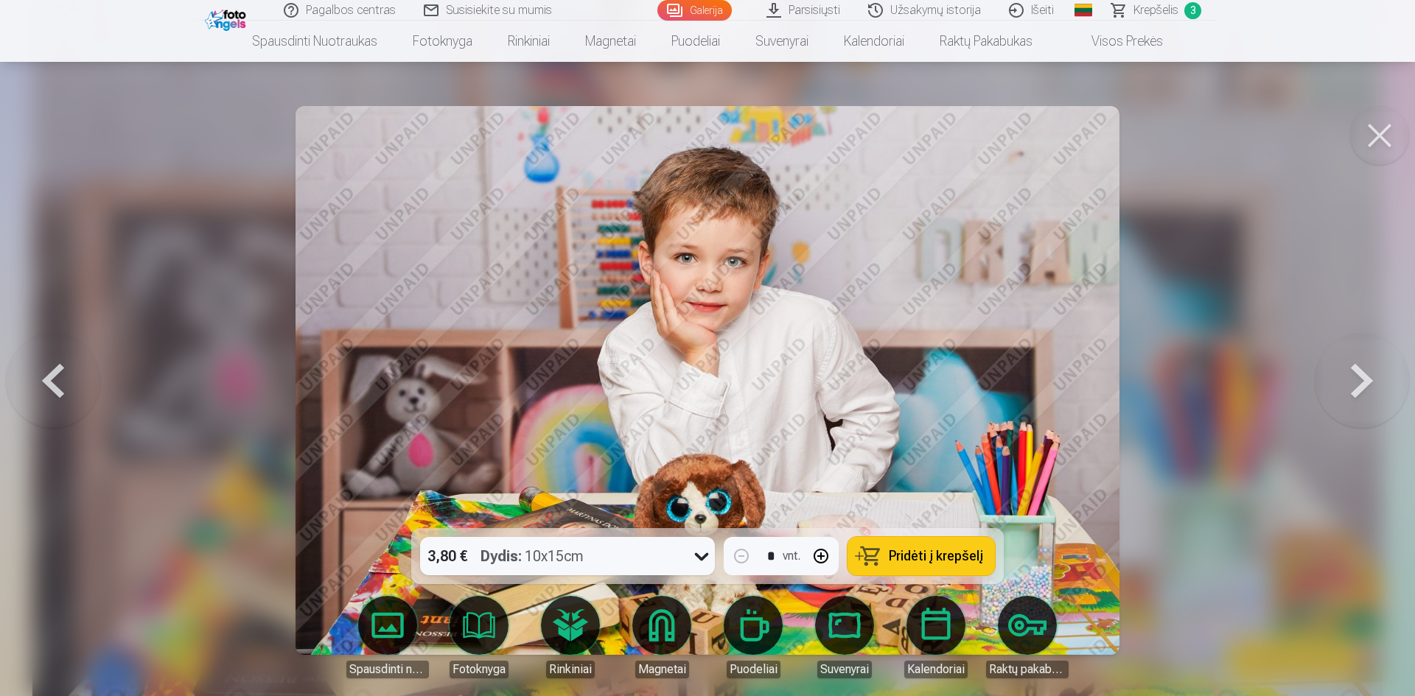
click at [940, 354] on img at bounding box center [707, 380] width 824 height 549
click at [1379, 134] on button at bounding box center [1379, 135] width 59 height 59
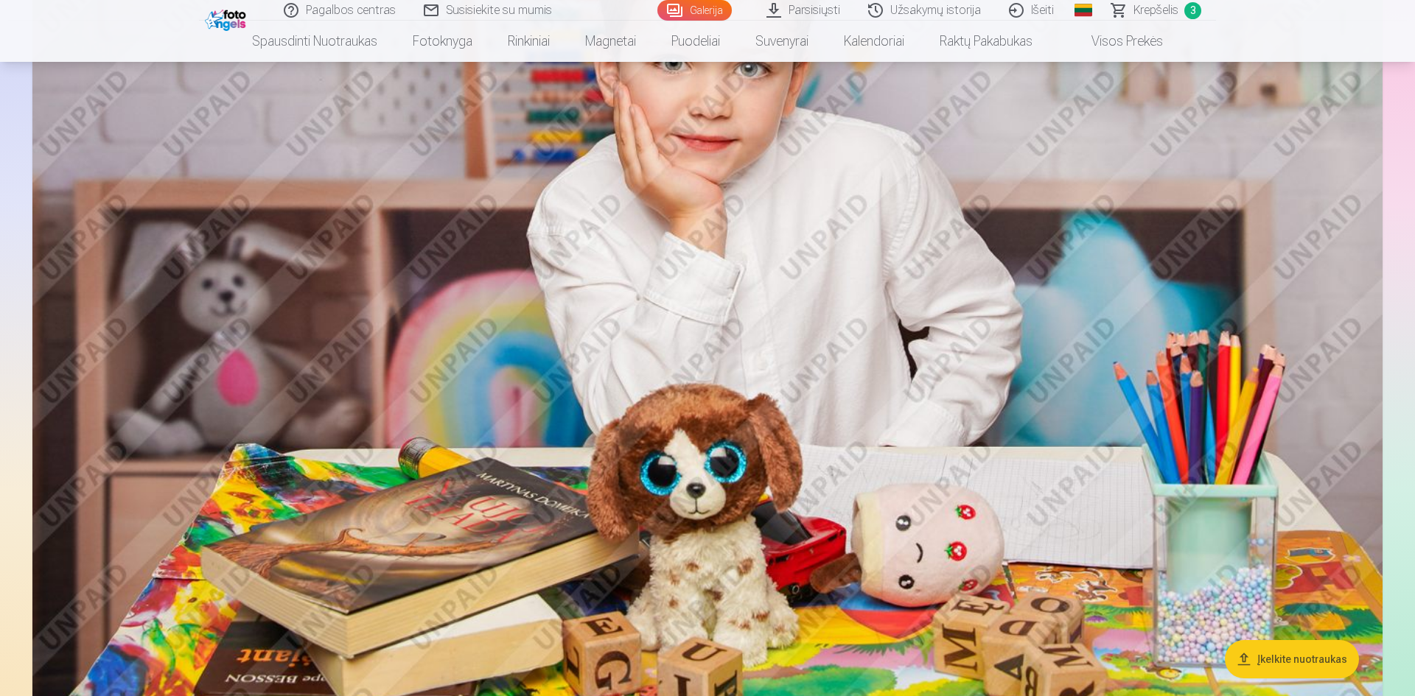
scroll to position [7489, 0]
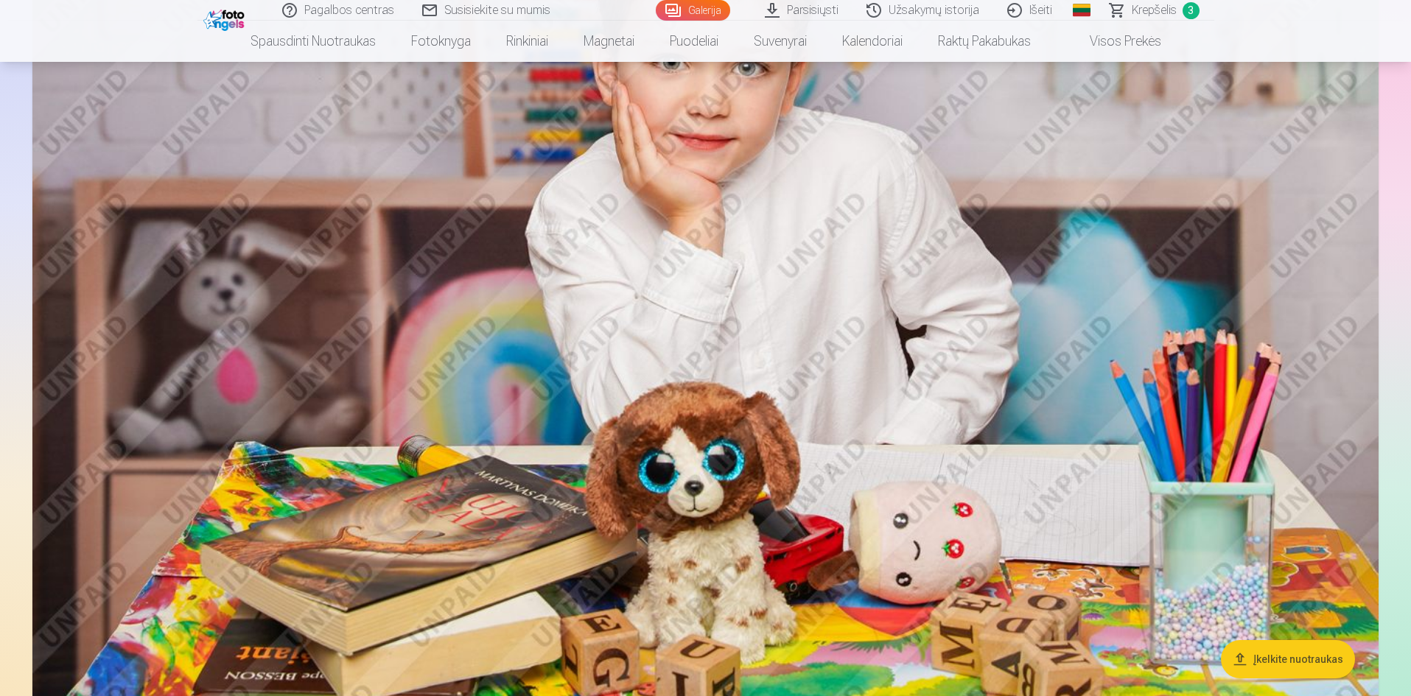
click at [1292, 183] on img at bounding box center [705, 263] width 1346 height 898
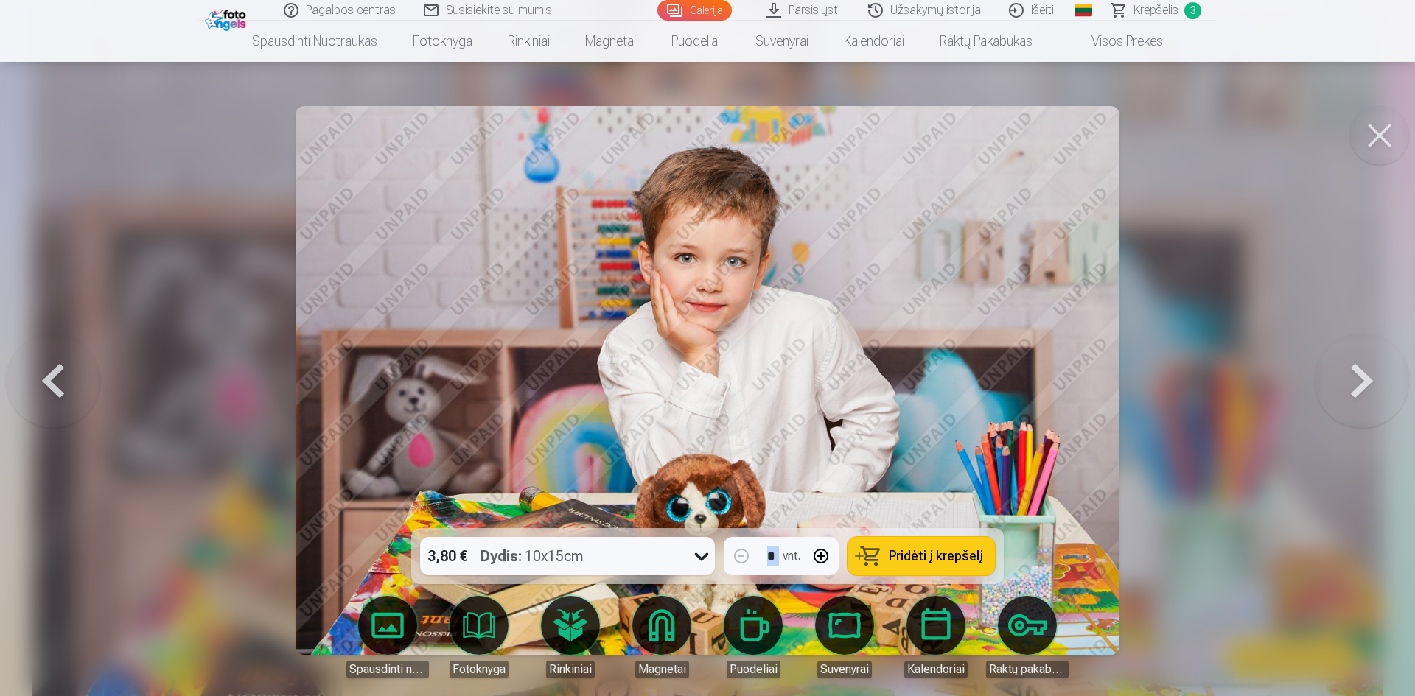
click at [1292, 183] on div at bounding box center [707, 348] width 1415 height 696
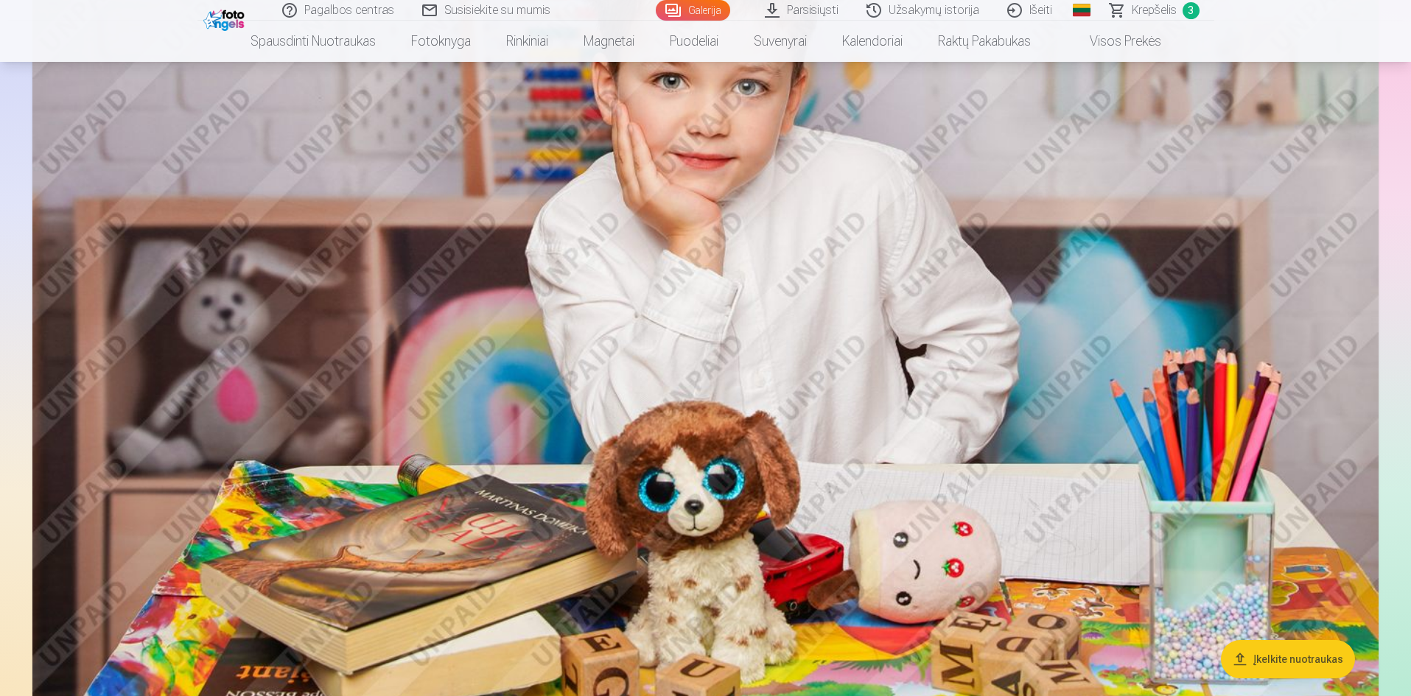
click at [1353, 141] on img at bounding box center [705, 282] width 1346 height 898
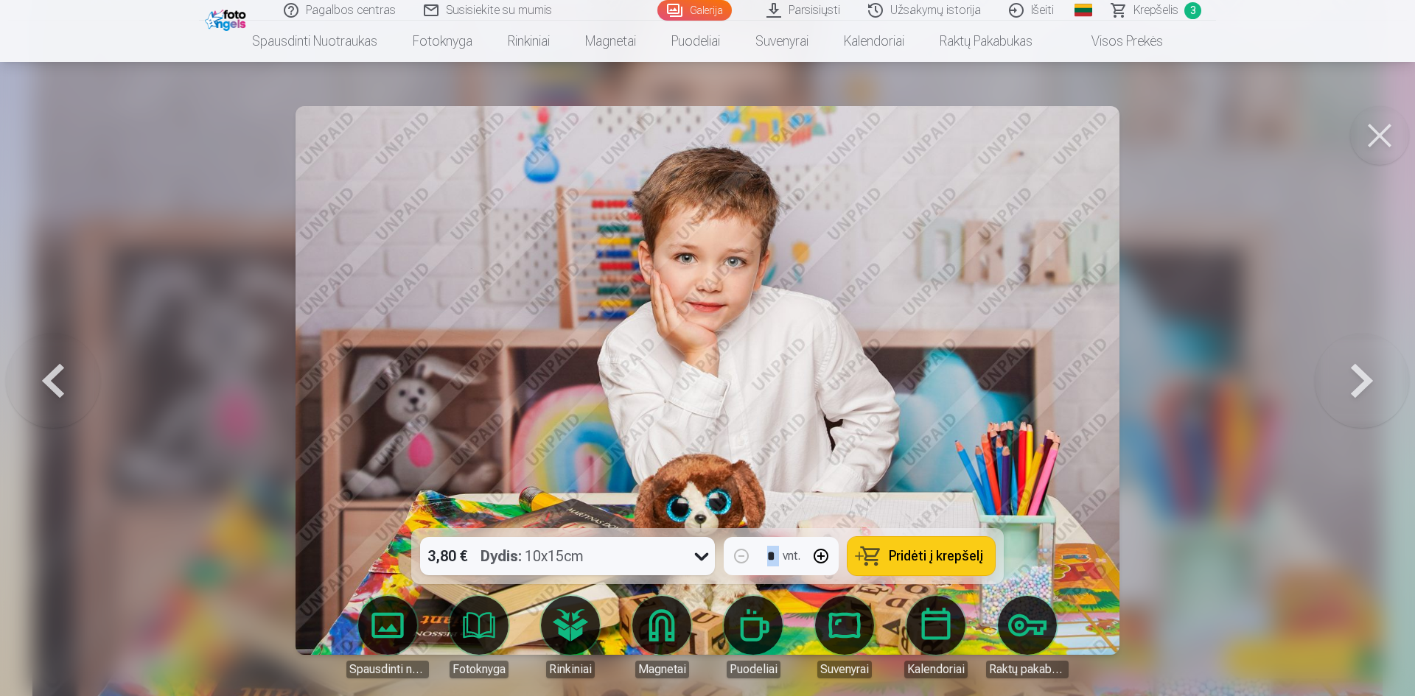
click at [1377, 126] on button at bounding box center [1379, 135] width 59 height 59
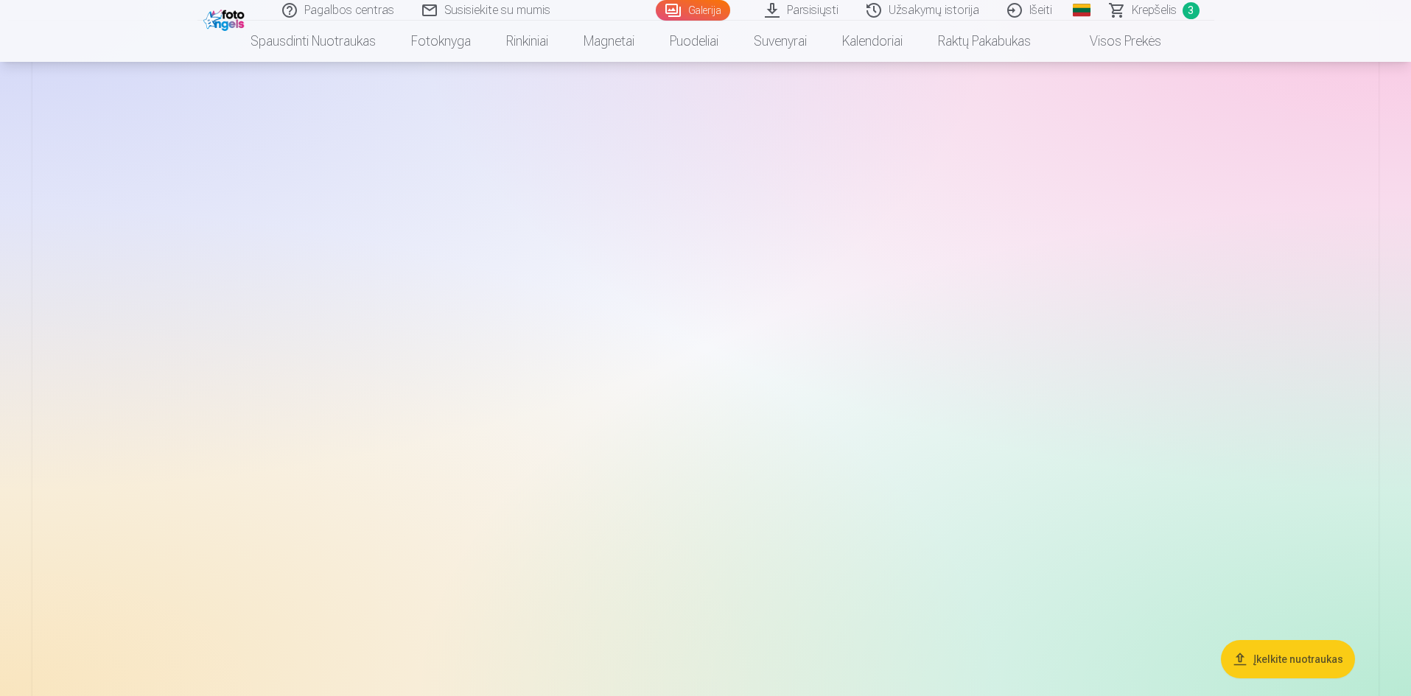
scroll to position [10398, 0]
